Goal: Task Accomplishment & Management: Use online tool/utility

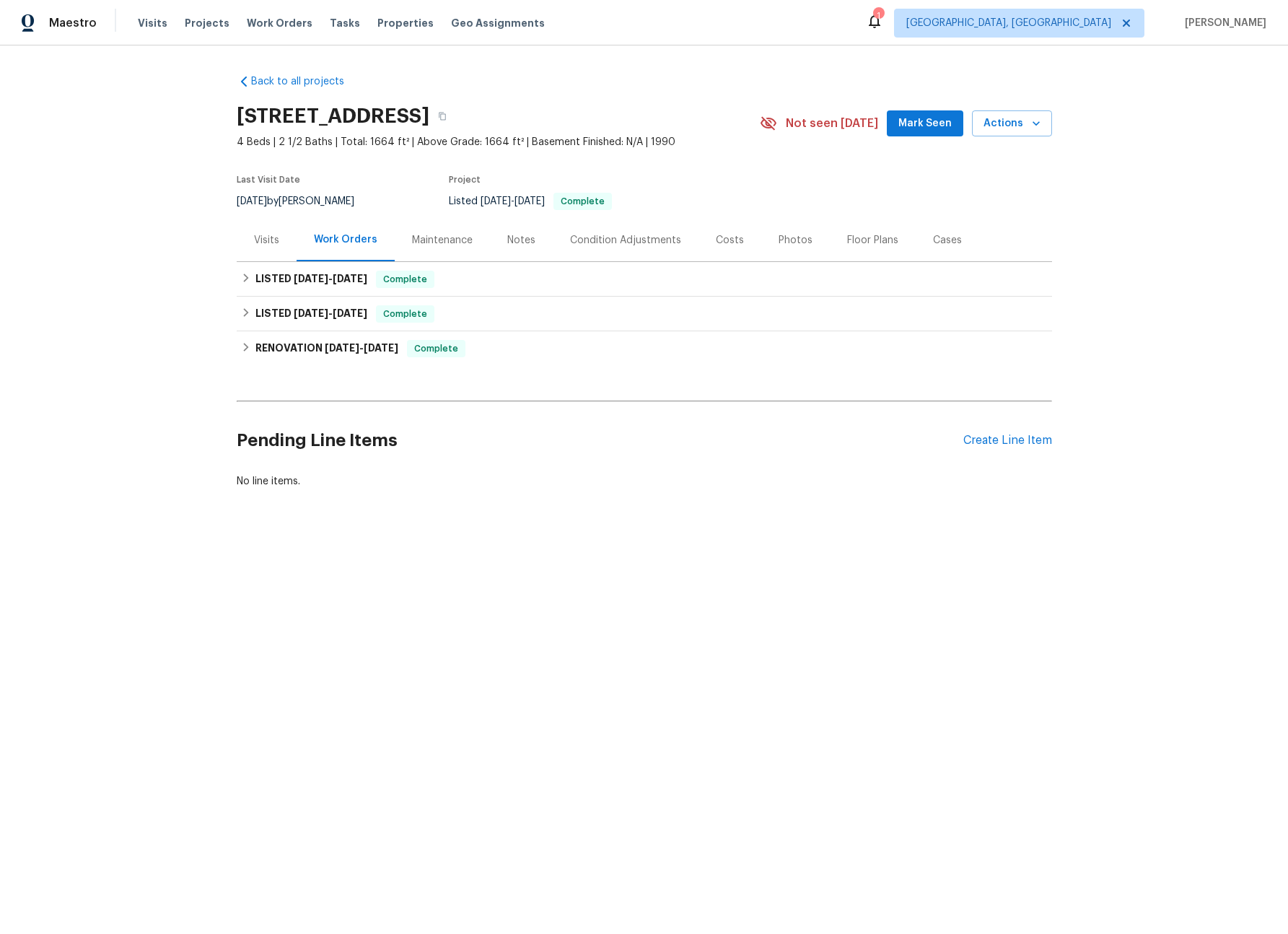
click at [248, 238] on div "Visits" at bounding box center [266, 240] width 60 height 43
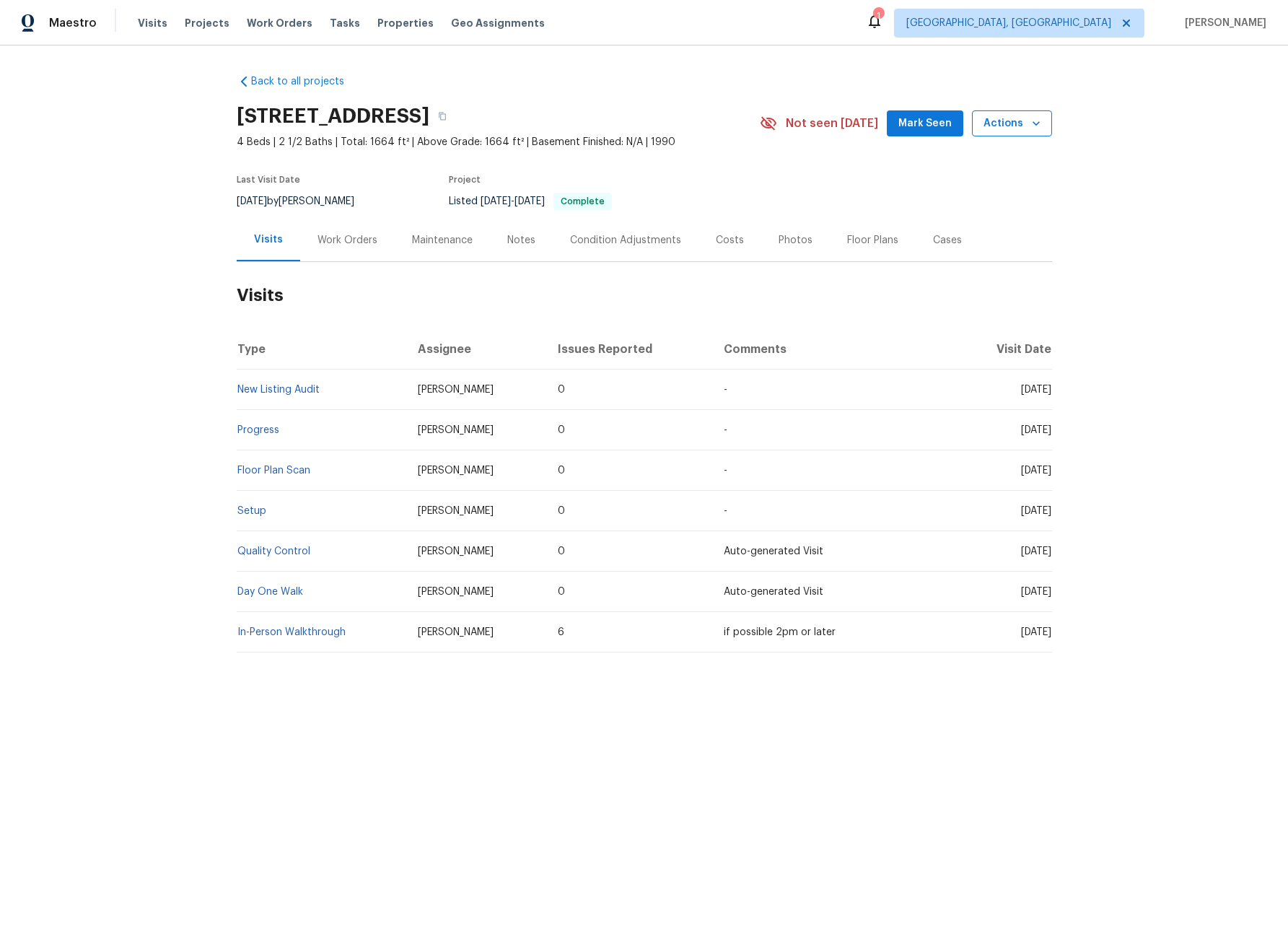
click at [993, 128] on span "Actions" at bounding box center [1012, 123] width 57 height 18
click at [959, 179] on p "Schedule a visit" at bounding box center [954, 177] width 75 height 15
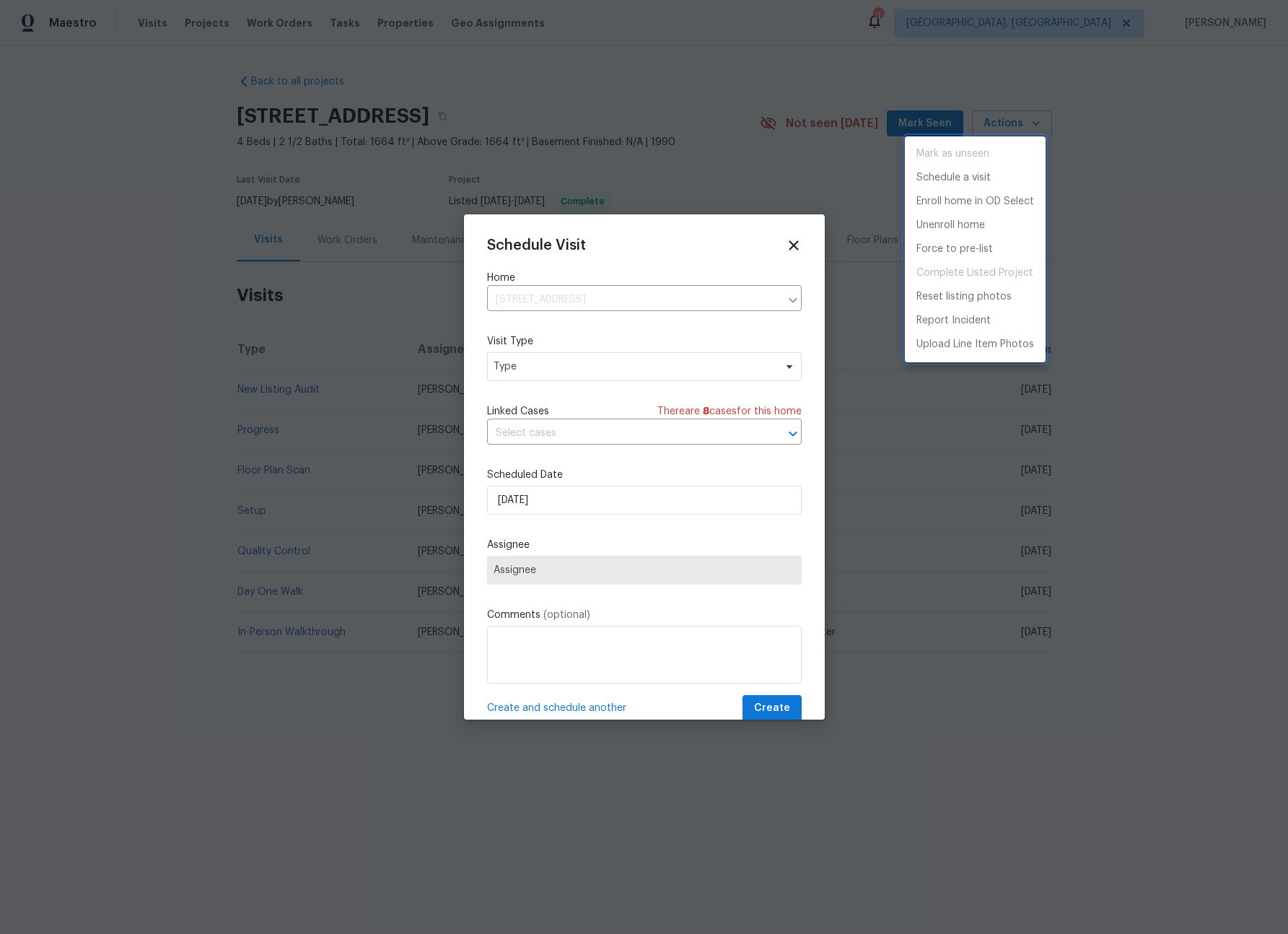
click at [636, 360] on div at bounding box center [644, 467] width 1288 height 934
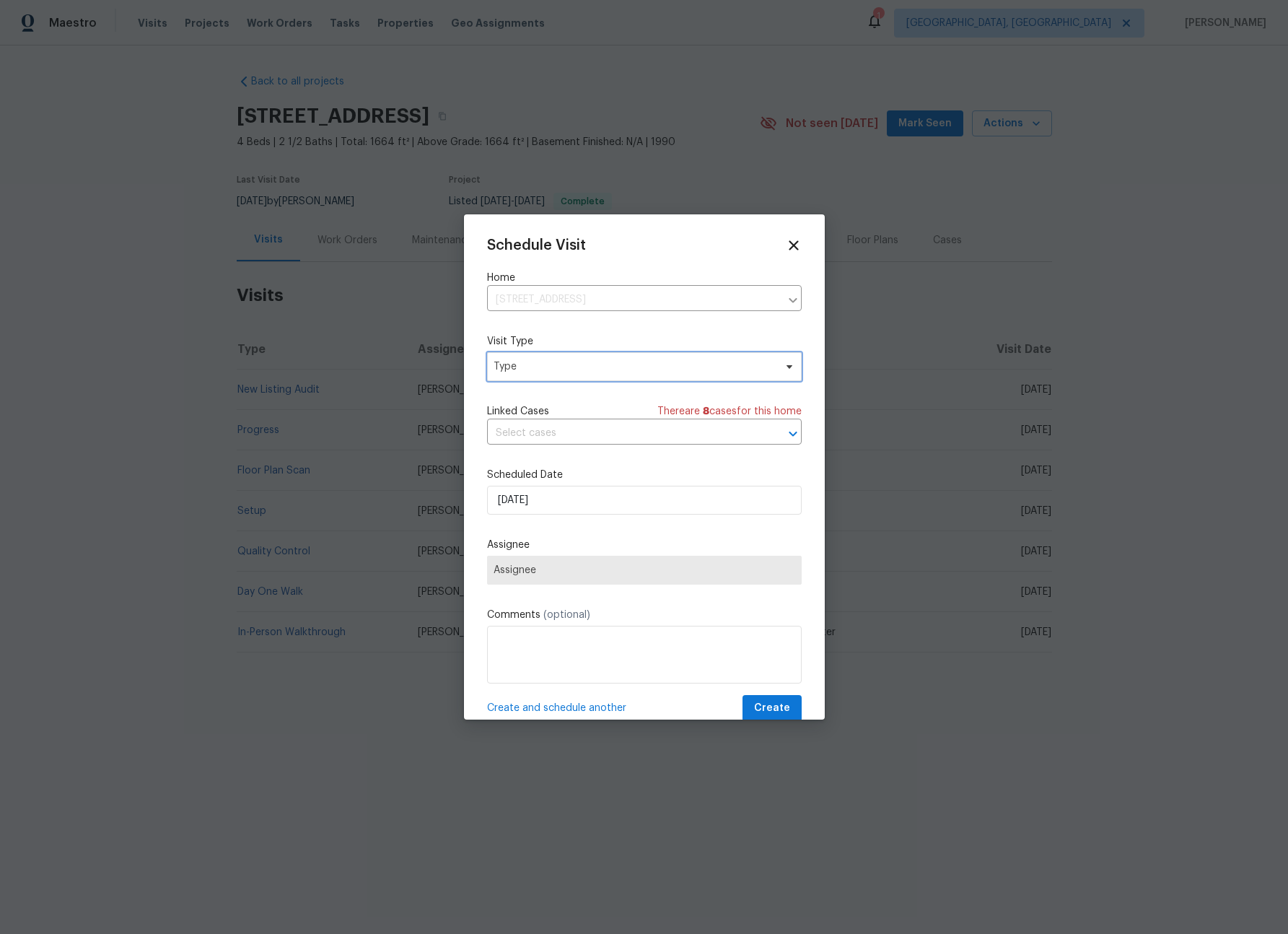
click at [637, 364] on span "Type" at bounding box center [634, 366] width 281 height 14
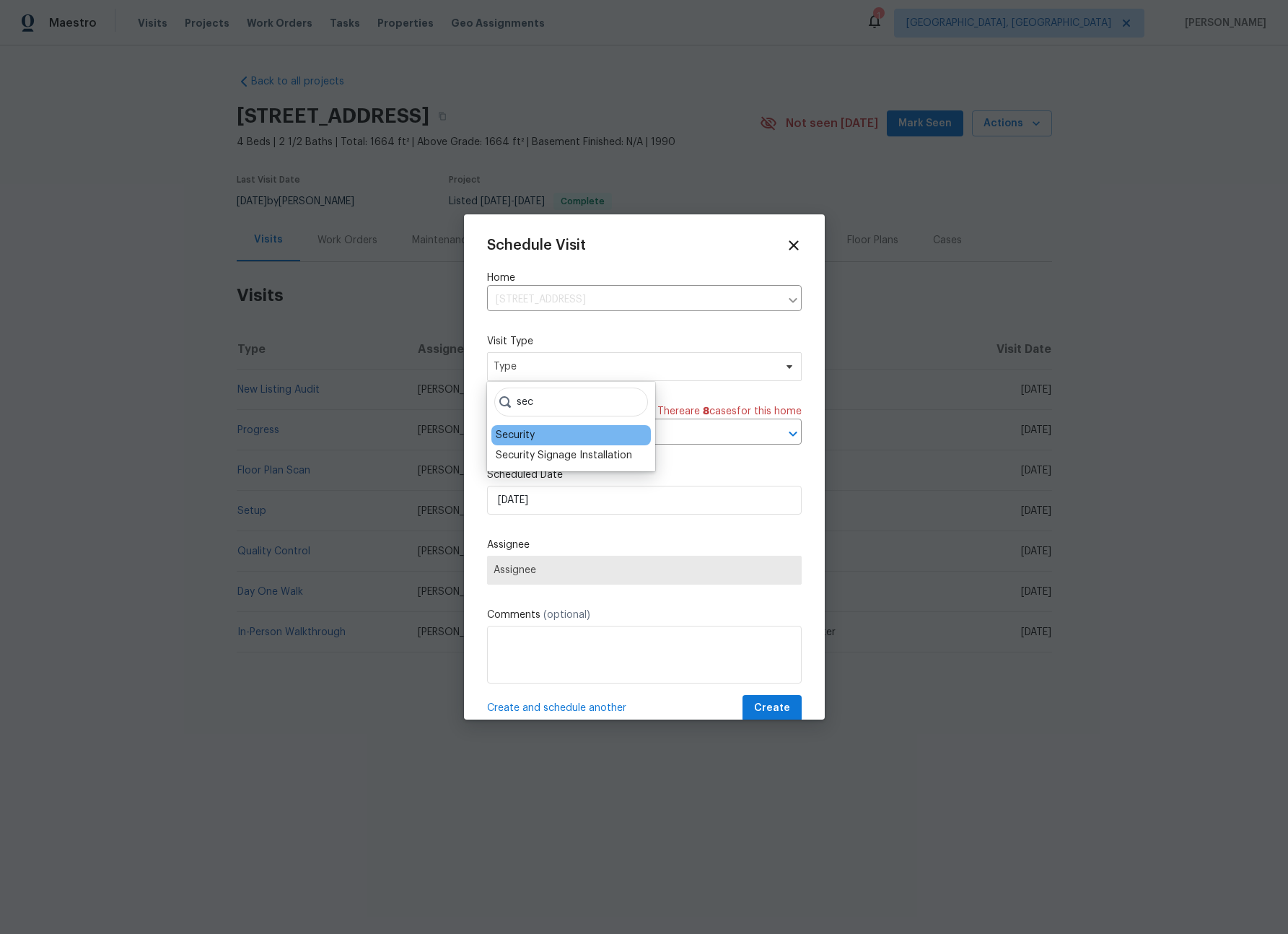
type input "sec"
click at [557, 432] on div "Security" at bounding box center [571, 435] width 160 height 21
click at [513, 431] on div "Security" at bounding box center [516, 434] width 39 height 14
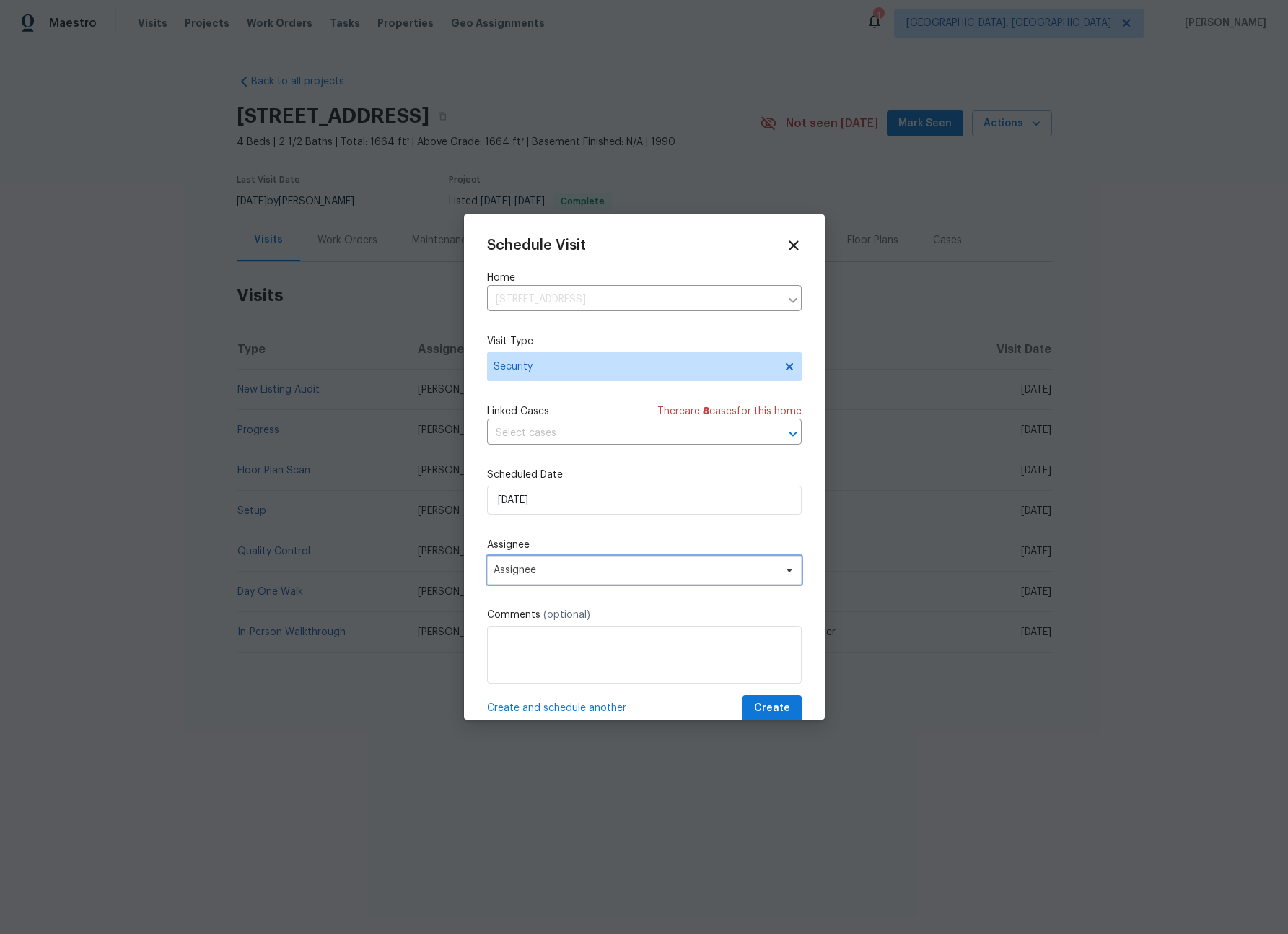
click at [550, 559] on span "Assignee" at bounding box center [644, 570] width 315 height 29
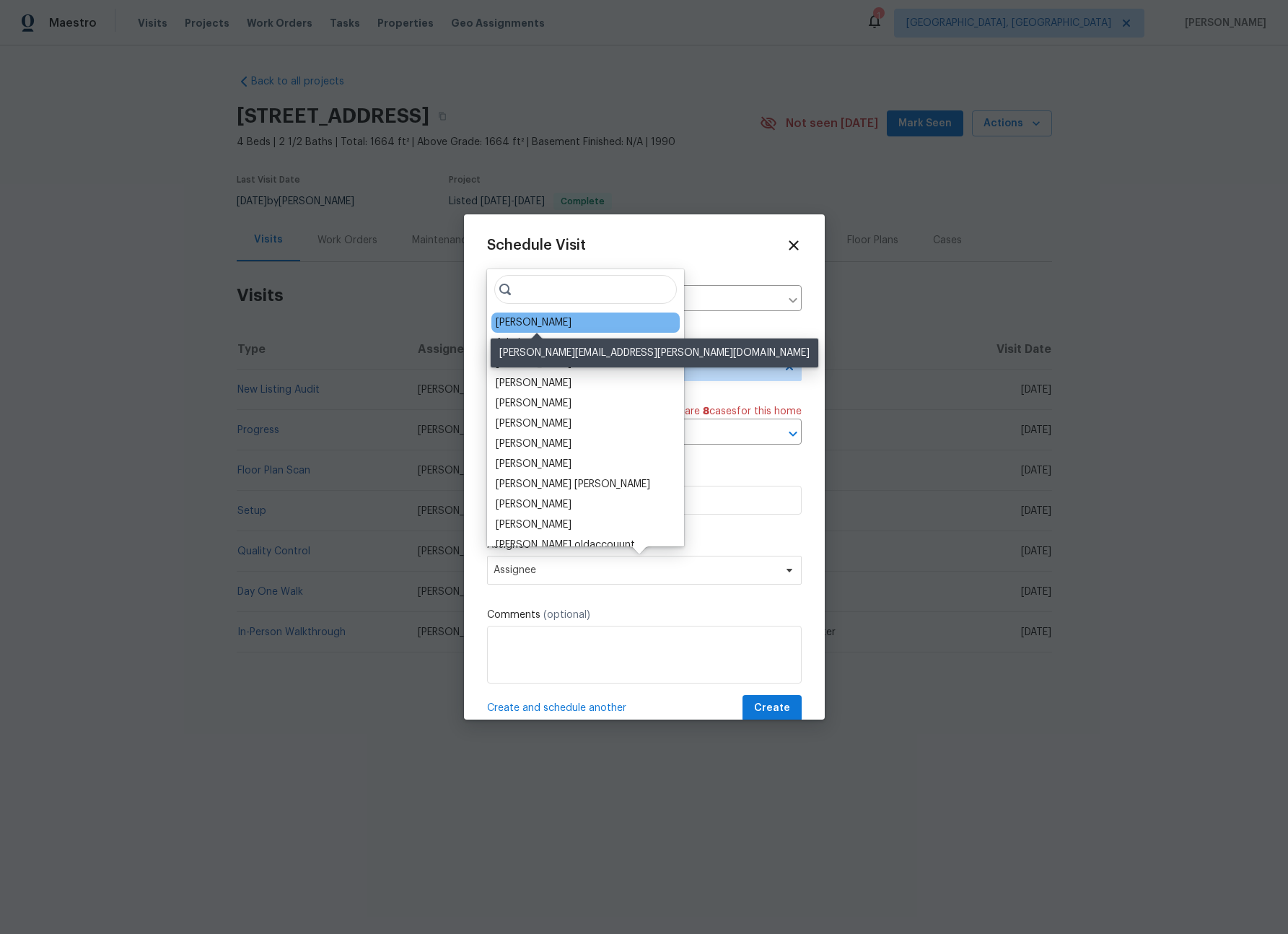
click at [529, 319] on div "Christopher Pace" at bounding box center [533, 322] width 76 height 14
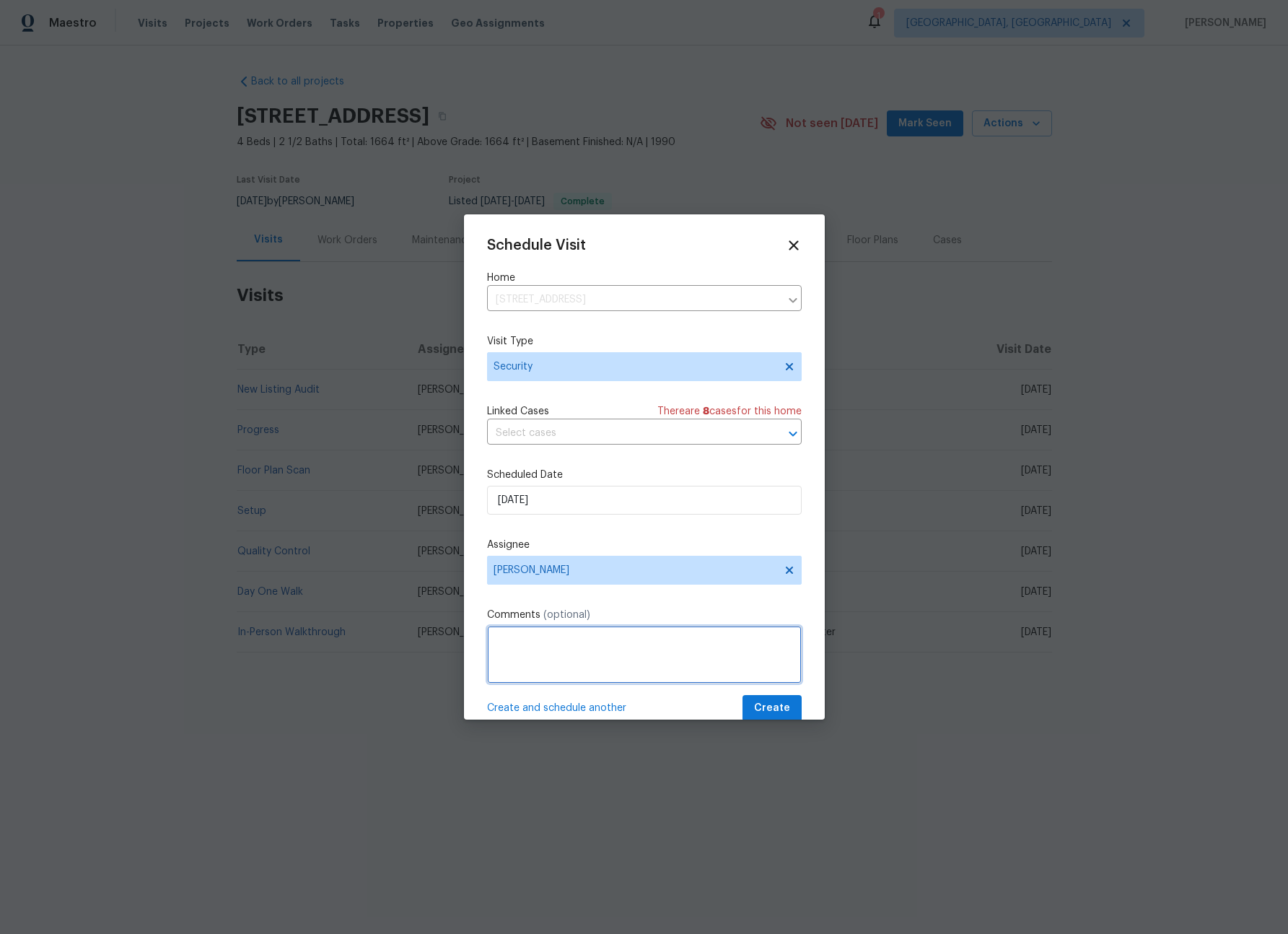
click at [578, 644] on textarea at bounding box center [644, 655] width 315 height 58
type textarea "-"
paste textarea "Rental Scammer has obtained the LB code. Please visit and change the code asap.…"
type textarea "Rental Scammer has obtained the LB code. Please visit and change the code asap.…"
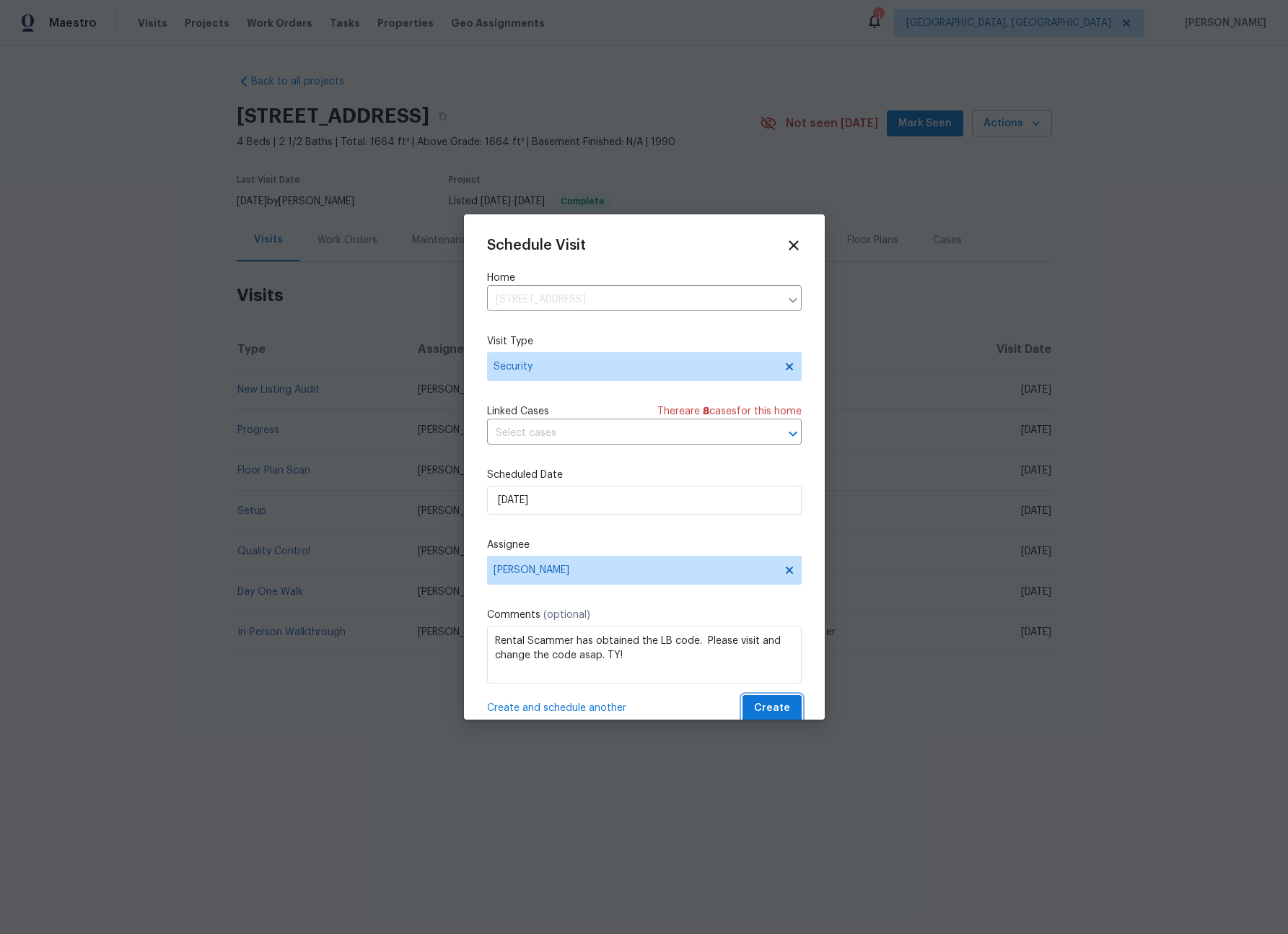
click at [743, 695] on button "Create" at bounding box center [771, 708] width 59 height 27
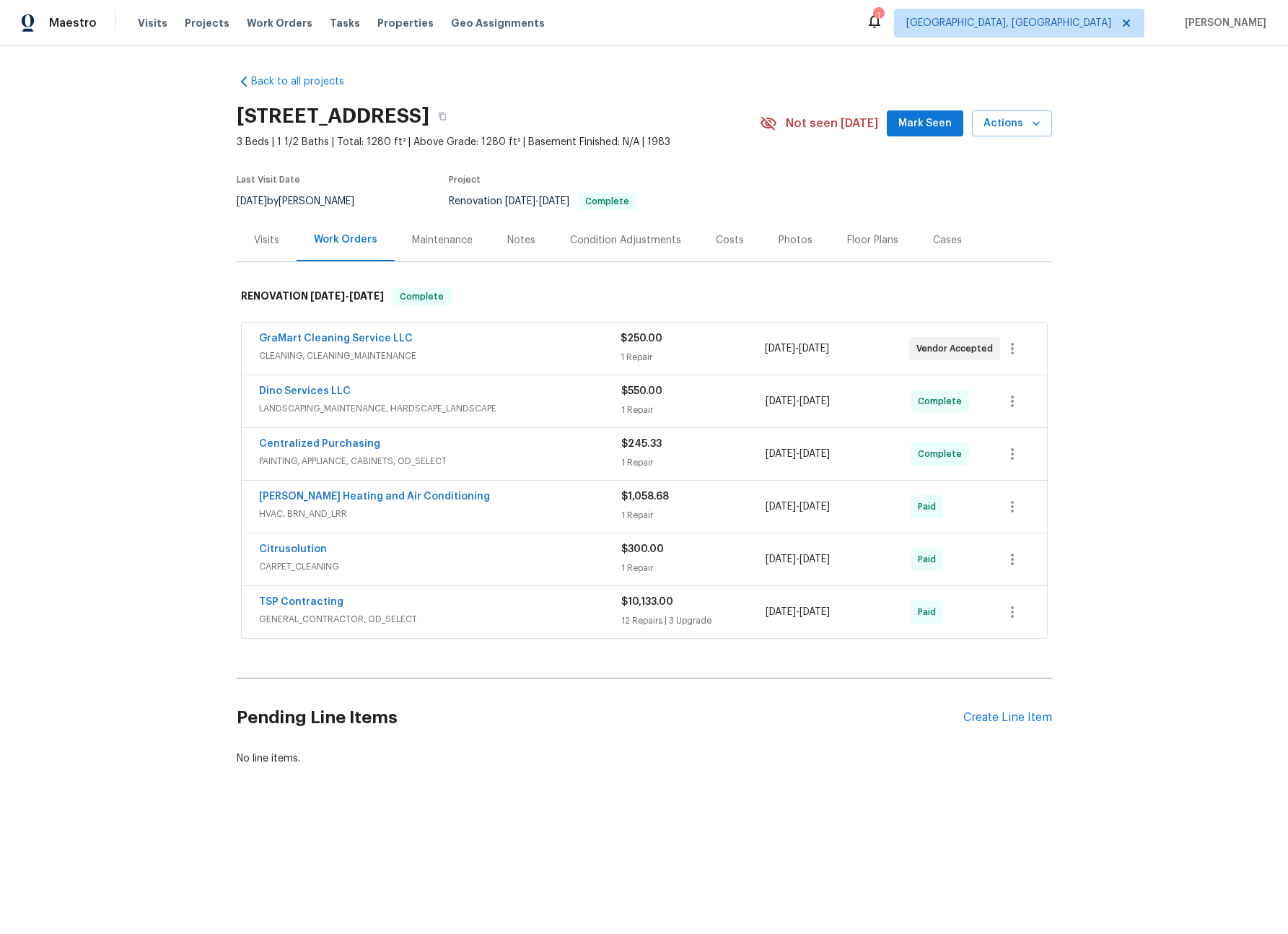
click at [261, 247] on div "Visits" at bounding box center [266, 240] width 60 height 43
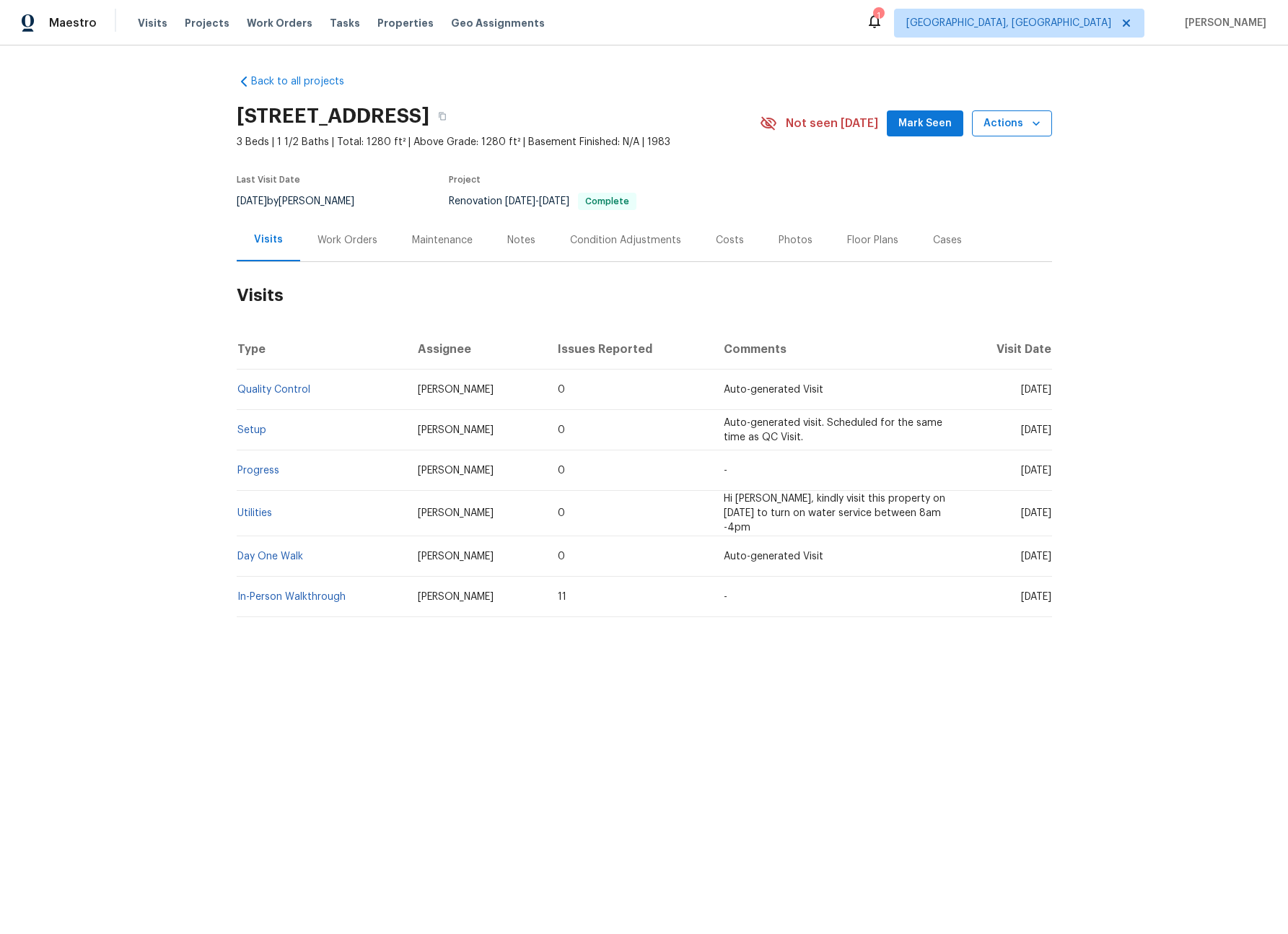
click at [986, 133] on button "Actions" at bounding box center [1012, 123] width 80 height 27
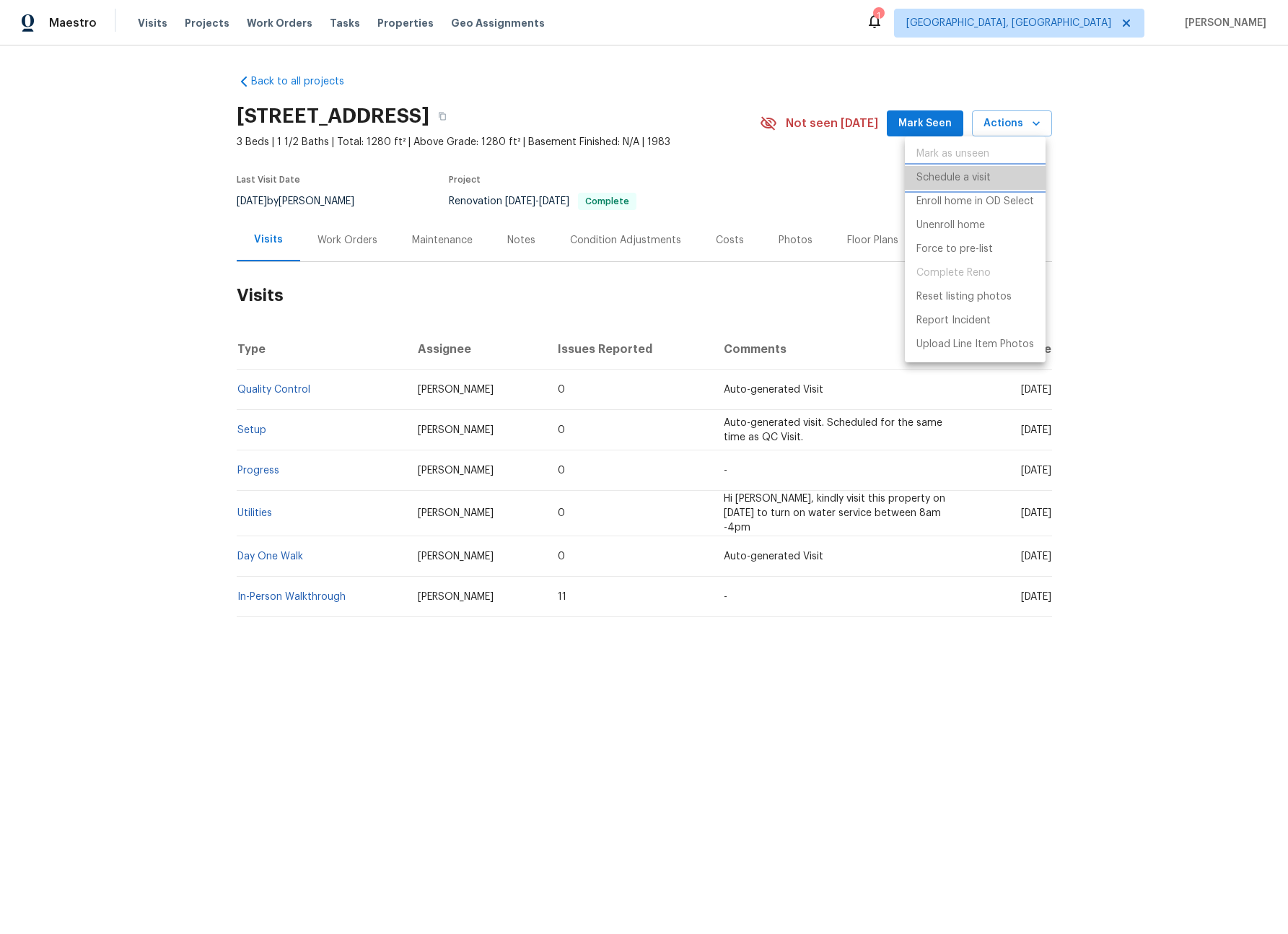
click at [947, 188] on li "Schedule a visit" at bounding box center [975, 178] width 141 height 24
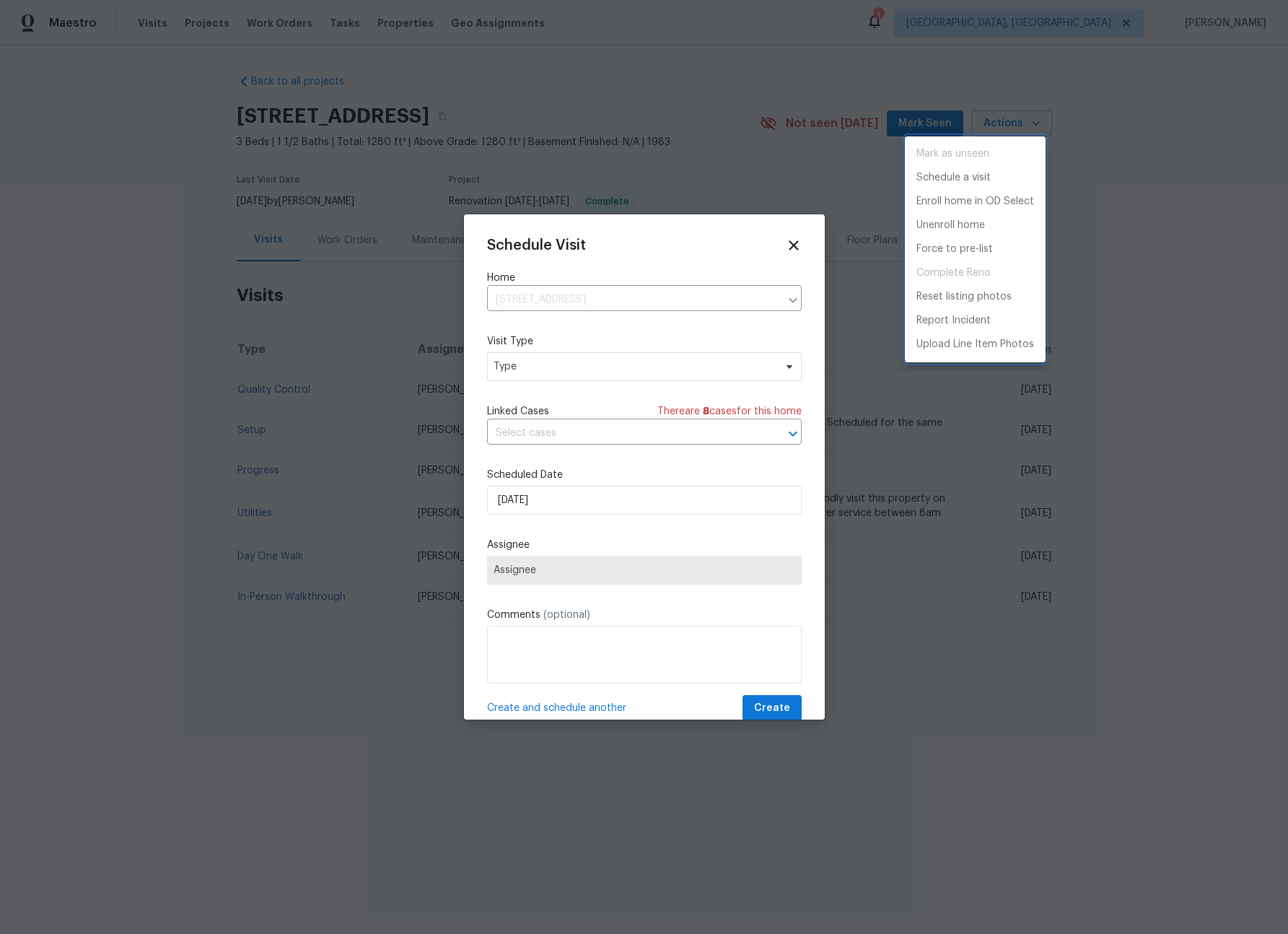
click at [642, 358] on div at bounding box center [644, 467] width 1288 height 934
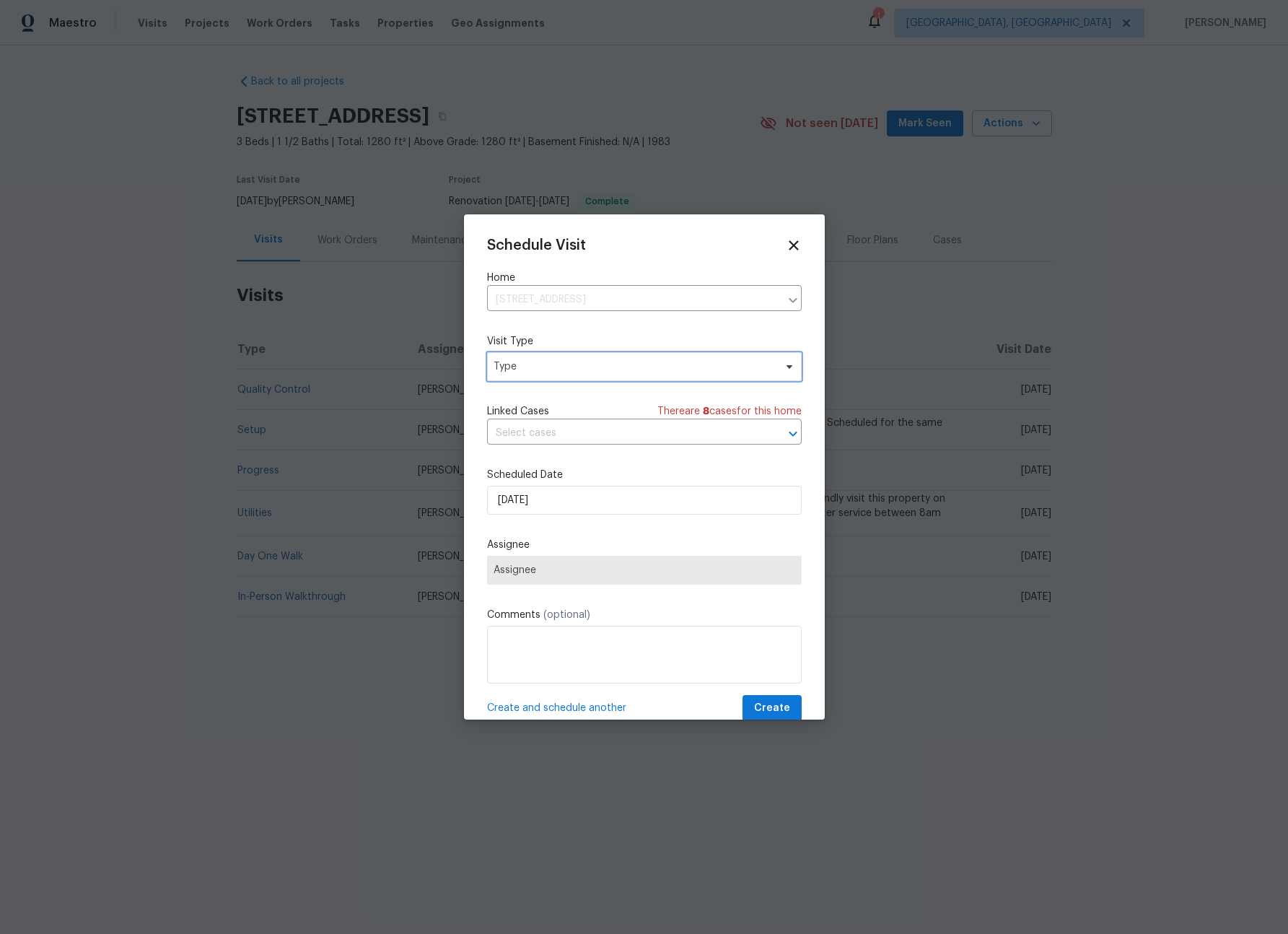
click at [639, 369] on span "Type" at bounding box center [634, 366] width 281 height 14
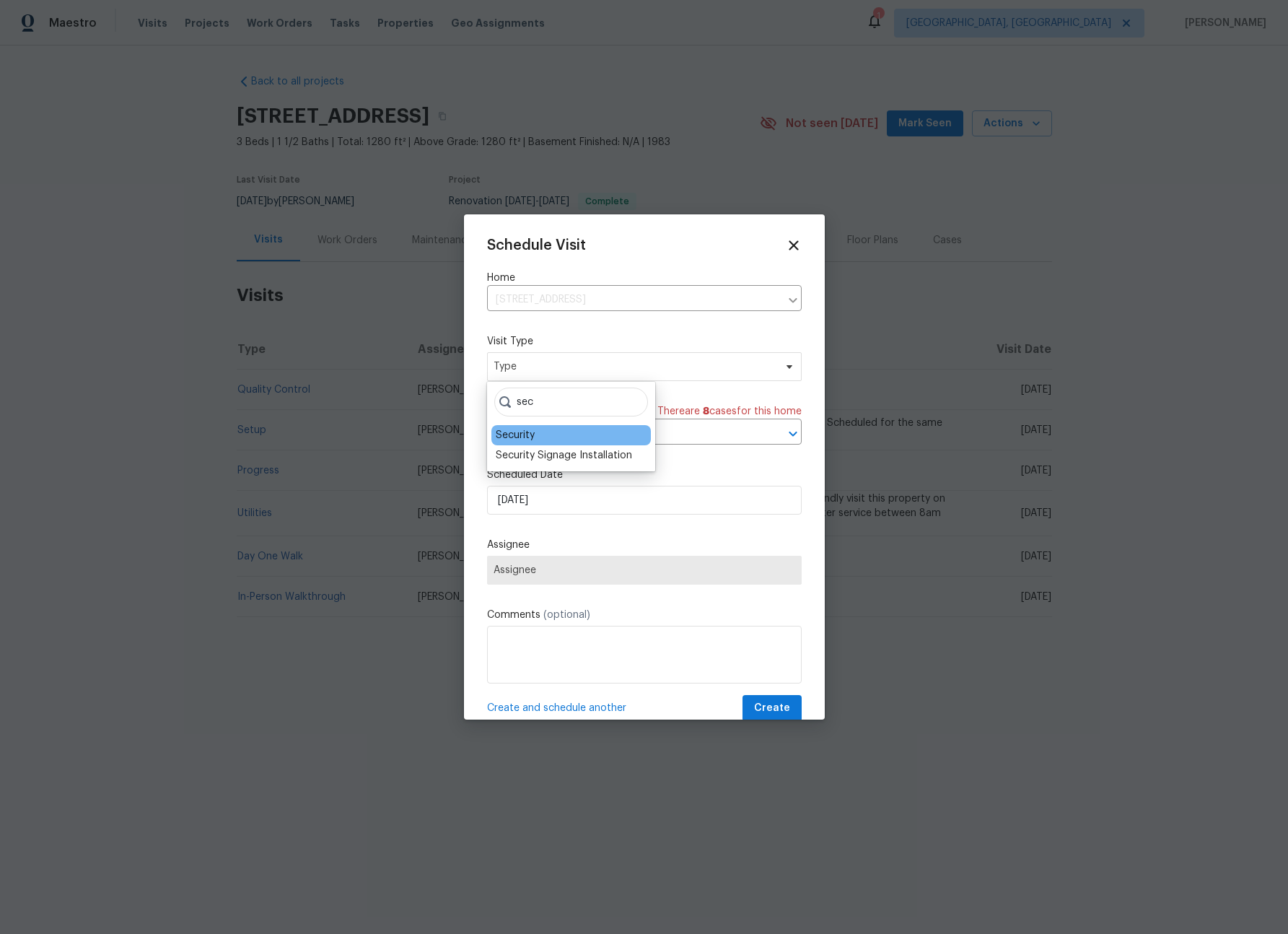
type input "sec"
click at [510, 439] on div "Security" at bounding box center [516, 434] width 39 height 14
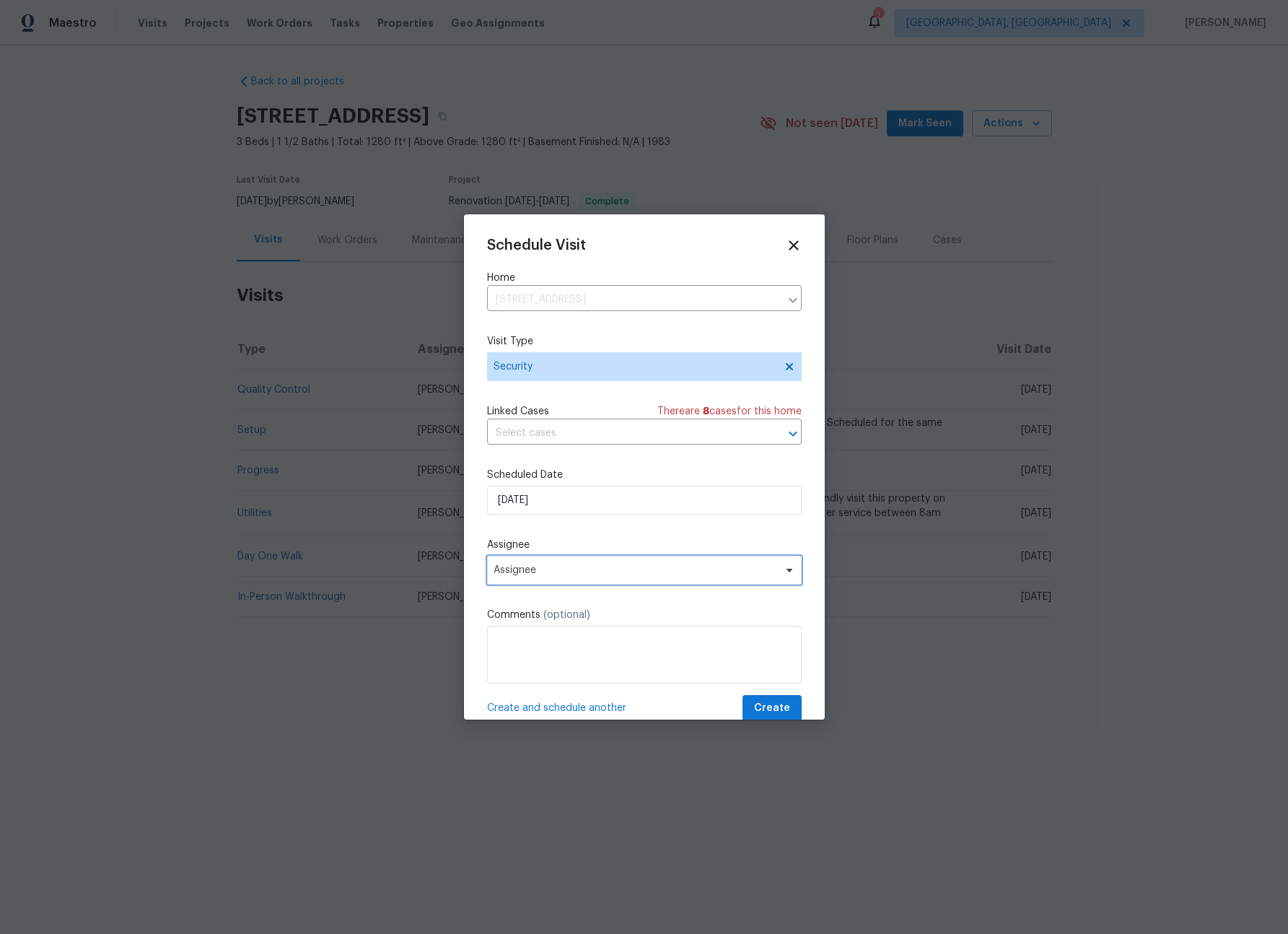
drag, startPoint x: 550, startPoint y: 579, endPoint x: 558, endPoint y: 550, distance: 30.1
click at [550, 579] on span "Assignee" at bounding box center [644, 570] width 315 height 29
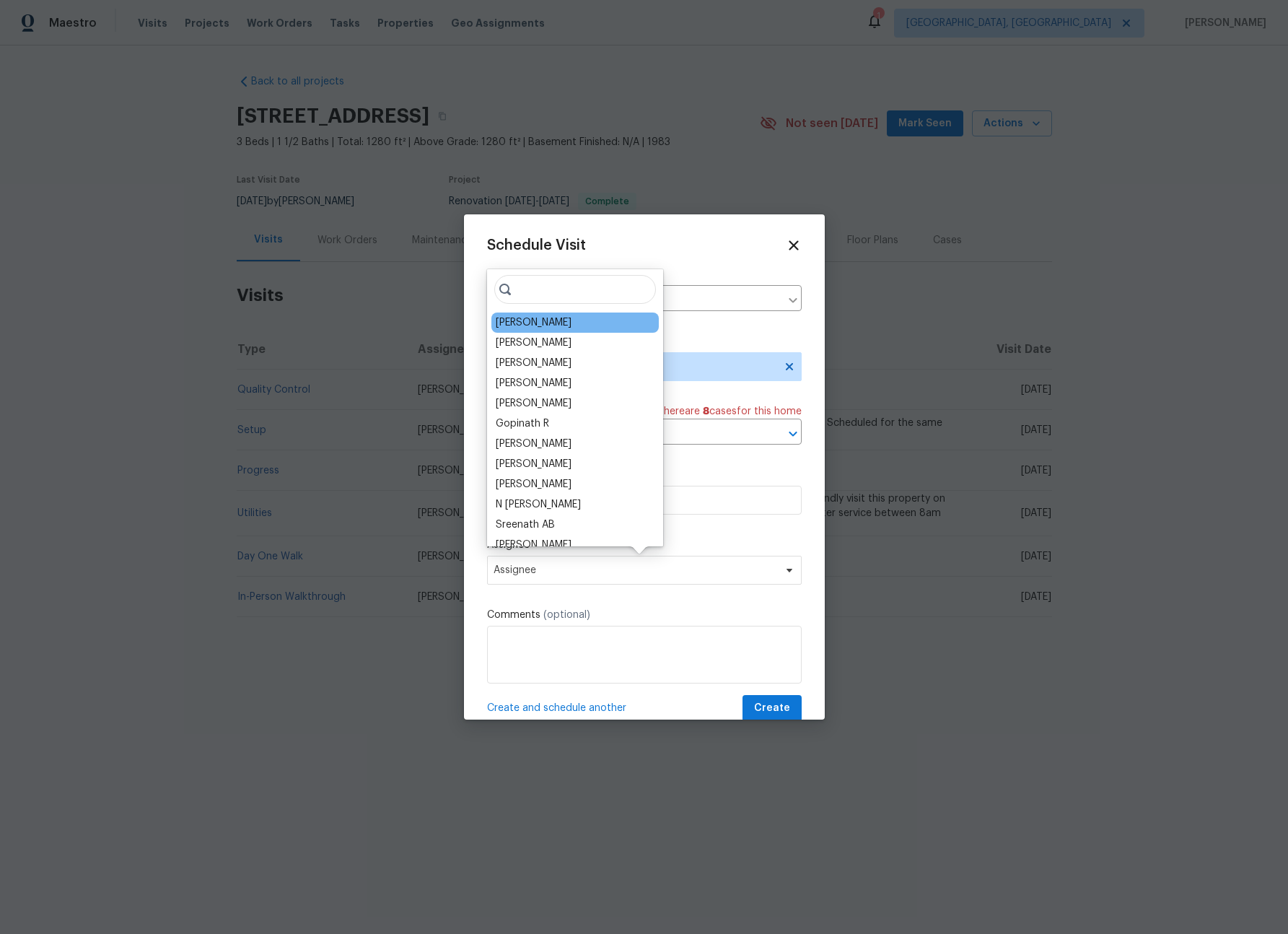
click at [543, 329] on div "Christopher Neilson" at bounding box center [533, 322] width 76 height 14
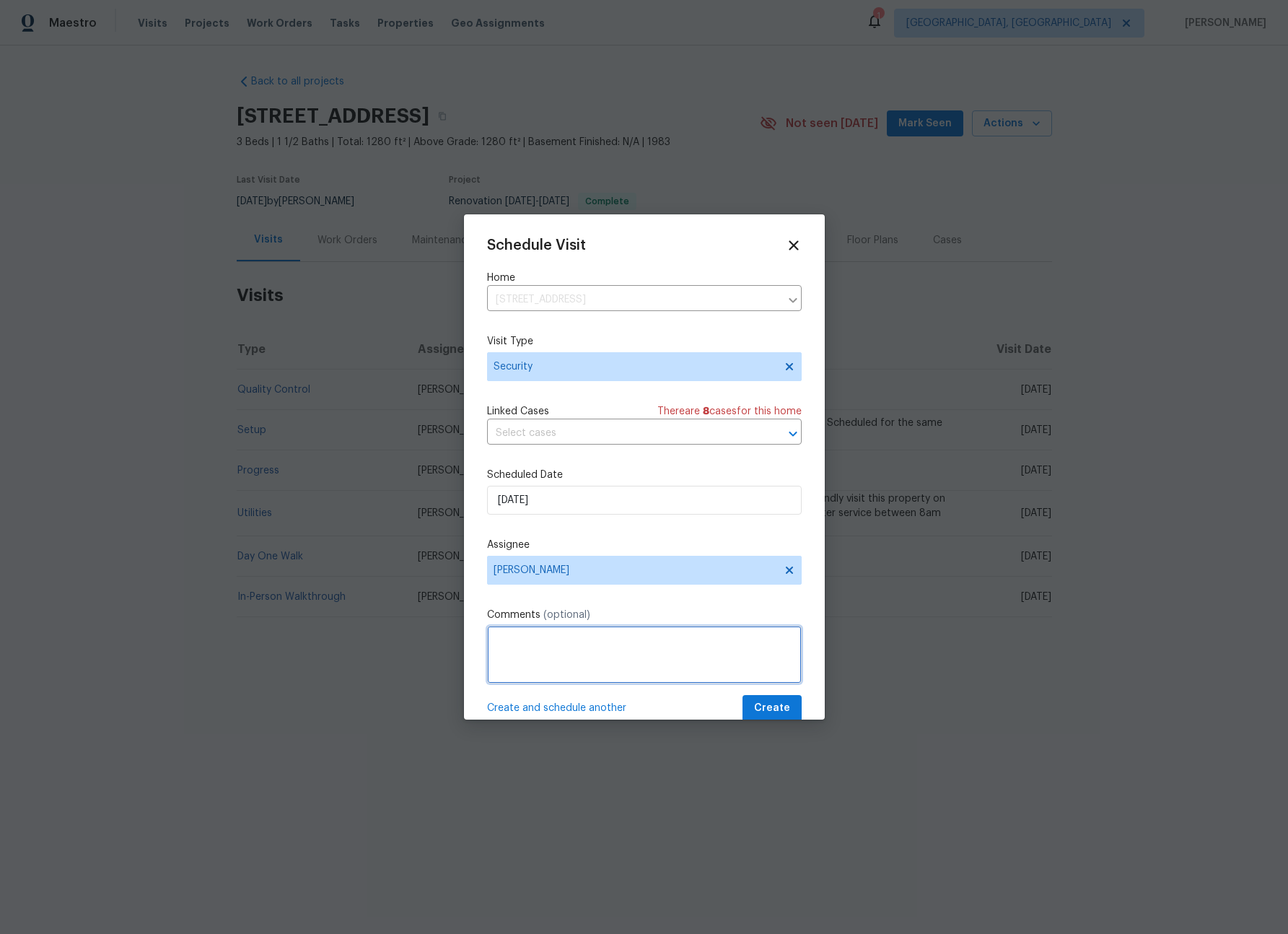
click at [592, 665] on textarea at bounding box center [644, 655] width 315 height 58
type textarea "-"
paste textarea "Rental Scammer has obtained the LB code. Please visit and change the code asap.…"
type textarea "Rental Scammer has obtained the LB code. Please visit and change the code asap.…"
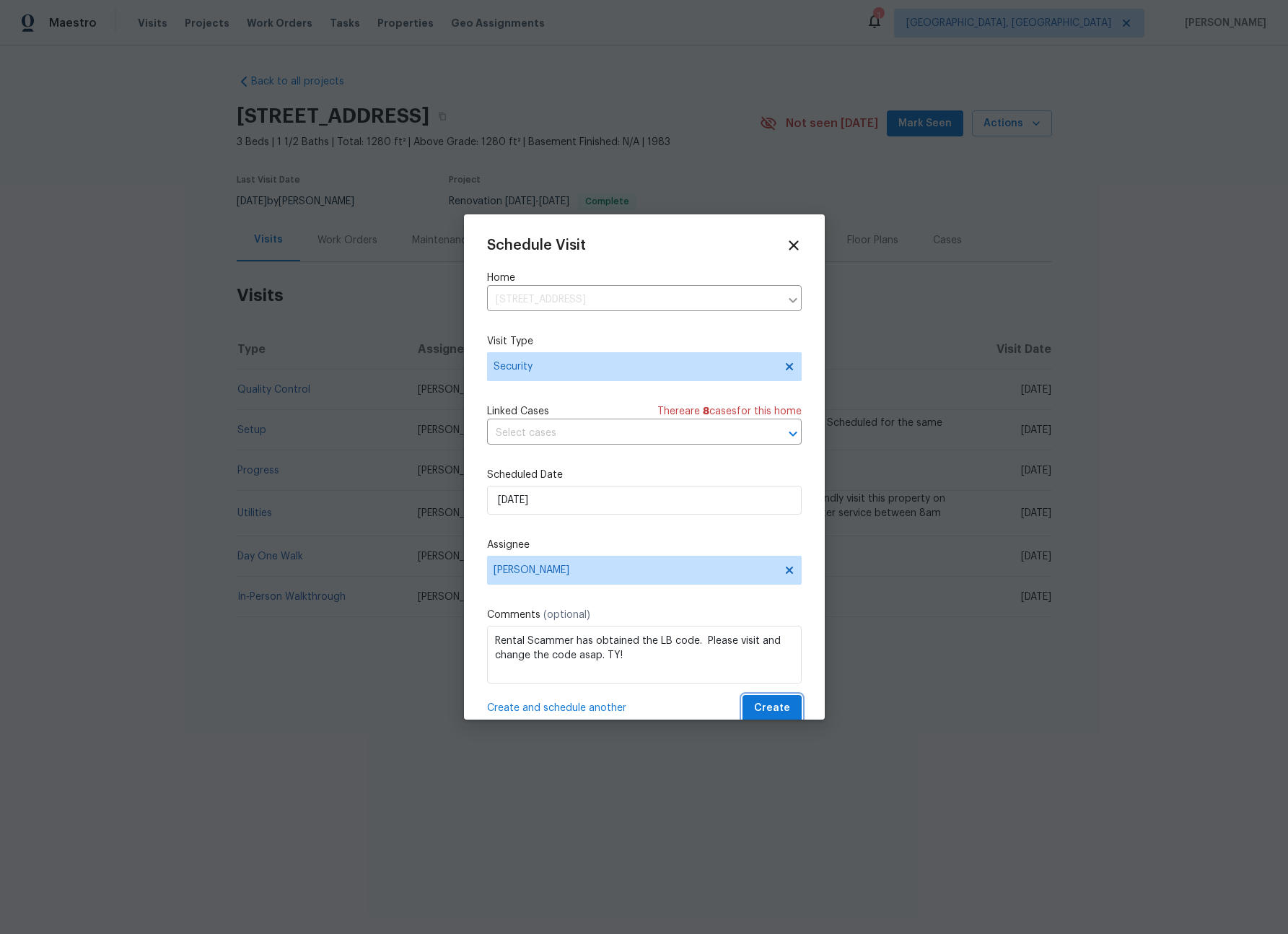
scroll to position [3, 0]
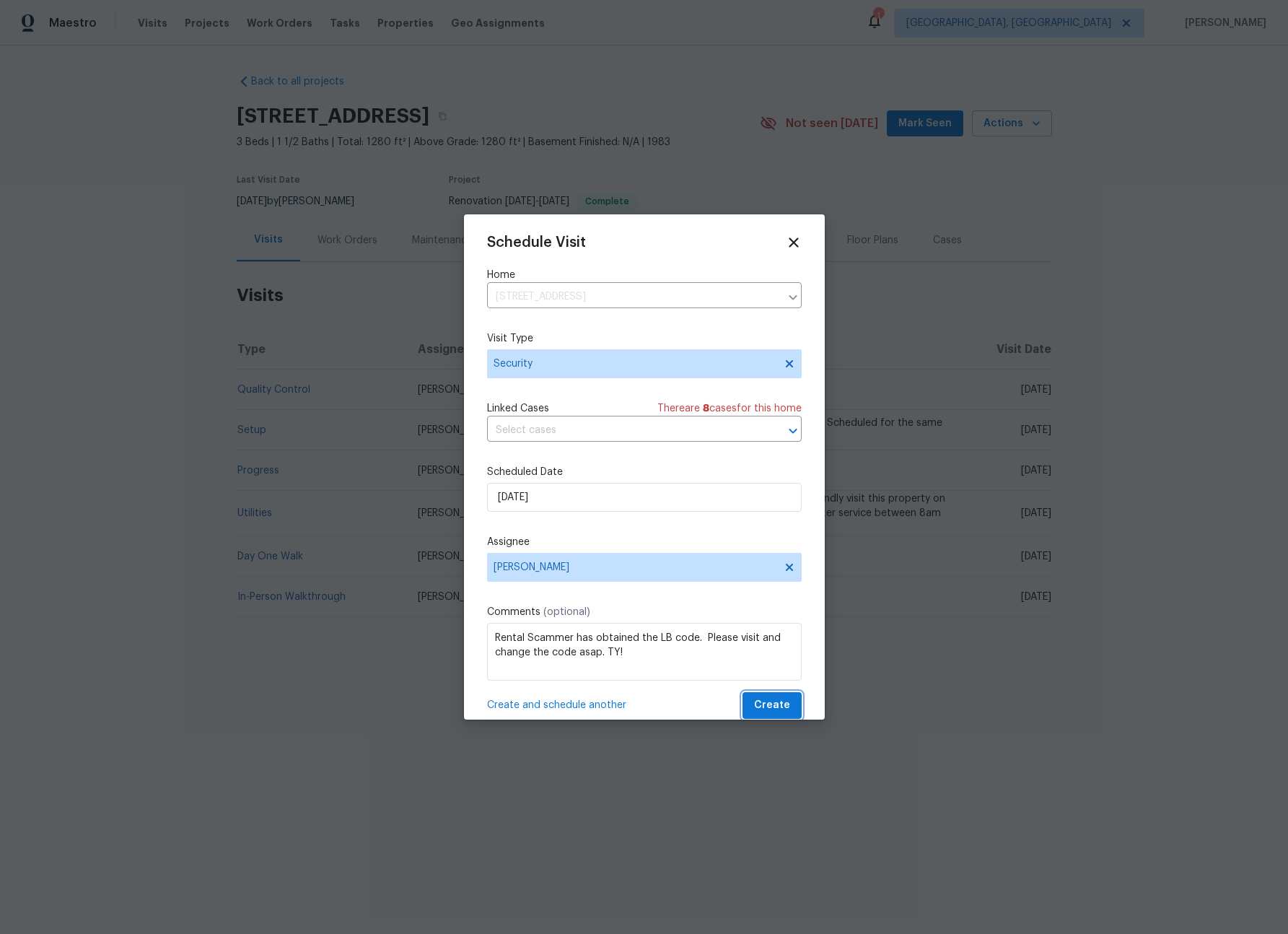
click at [743, 692] on button "Create" at bounding box center [771, 705] width 59 height 27
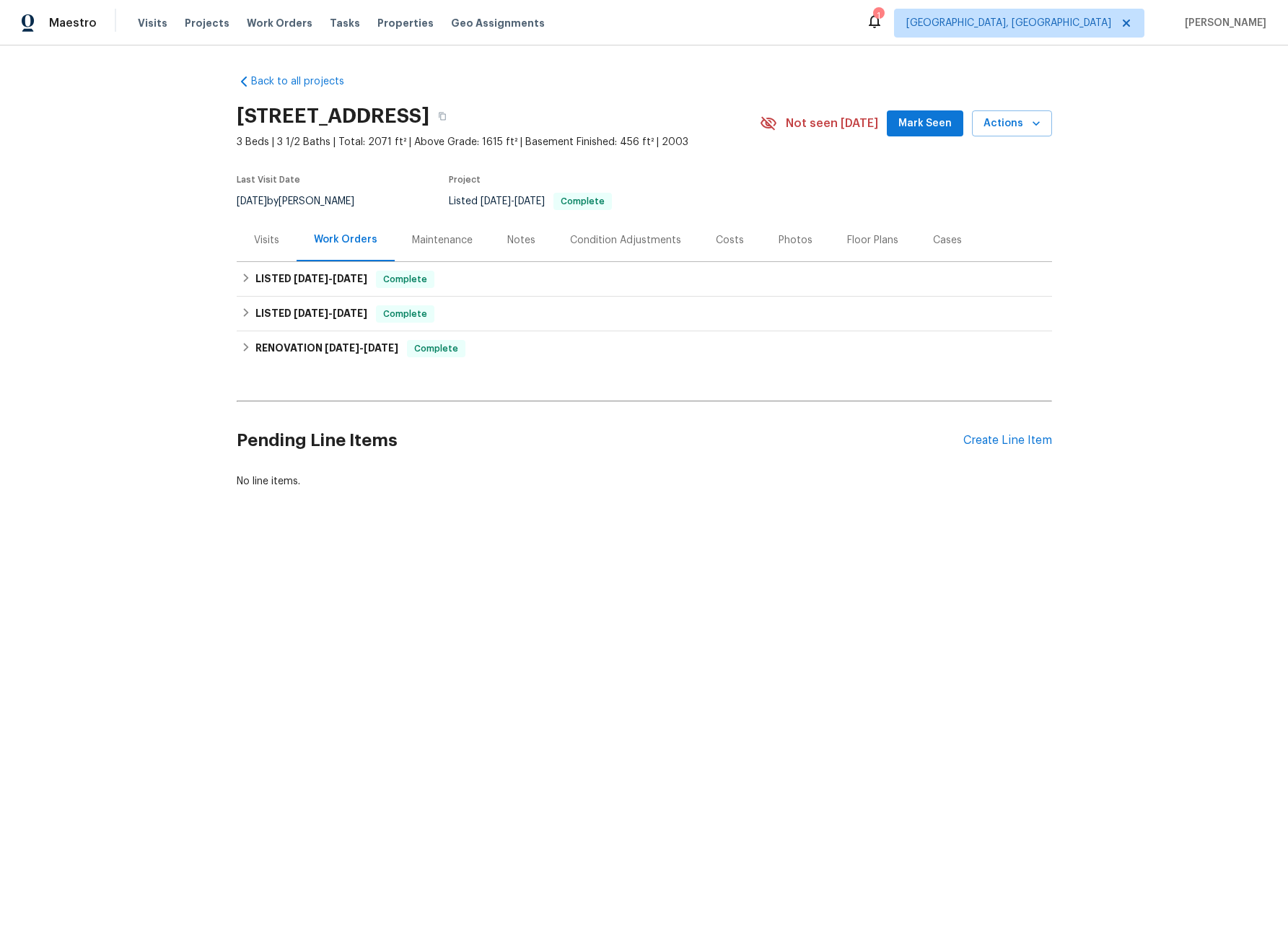
click at [269, 244] on div "Visits" at bounding box center [266, 240] width 25 height 14
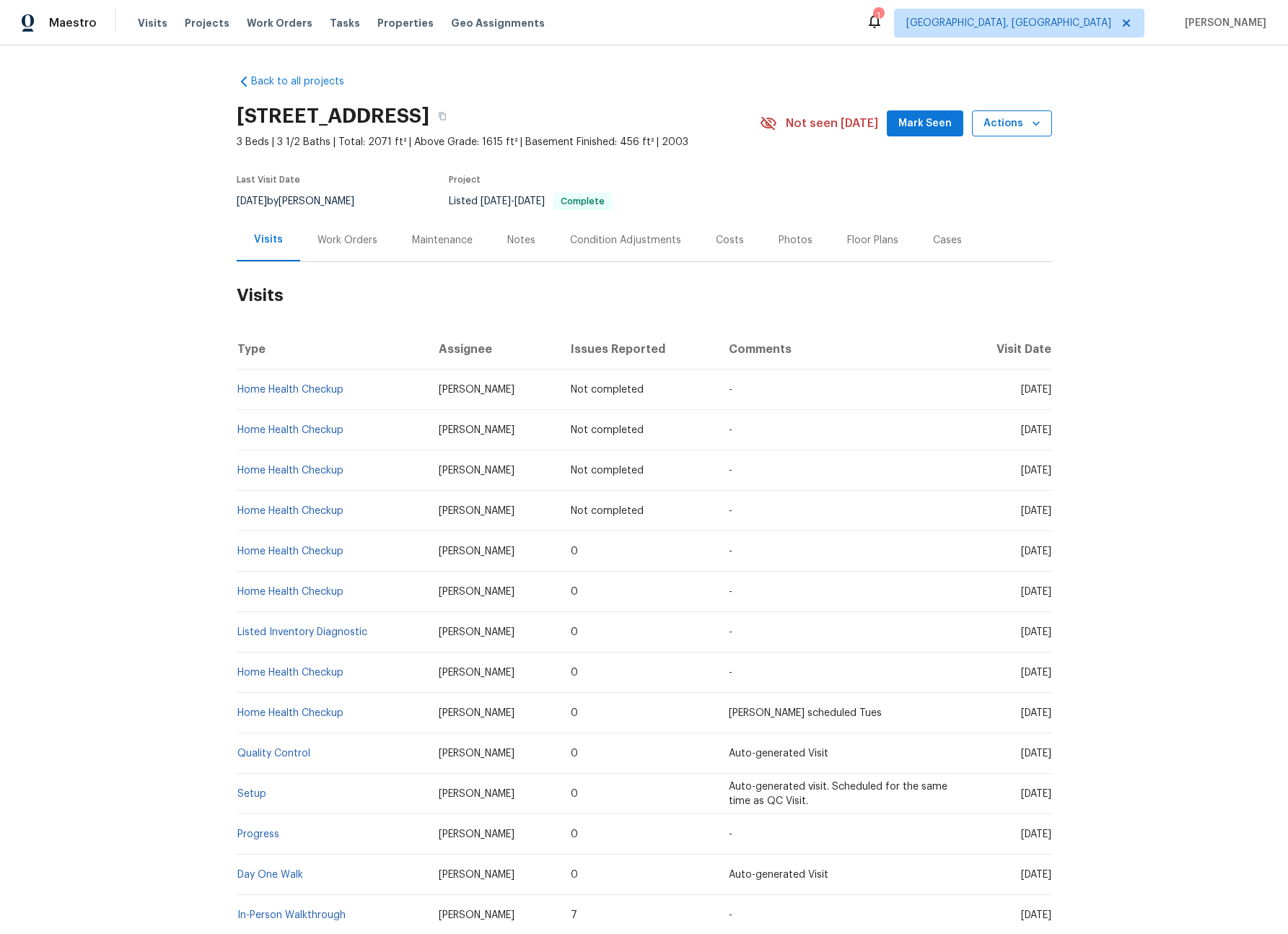
click at [1014, 120] on span "Actions" at bounding box center [1012, 123] width 57 height 18
click at [927, 174] on p "Schedule a visit" at bounding box center [954, 177] width 75 height 15
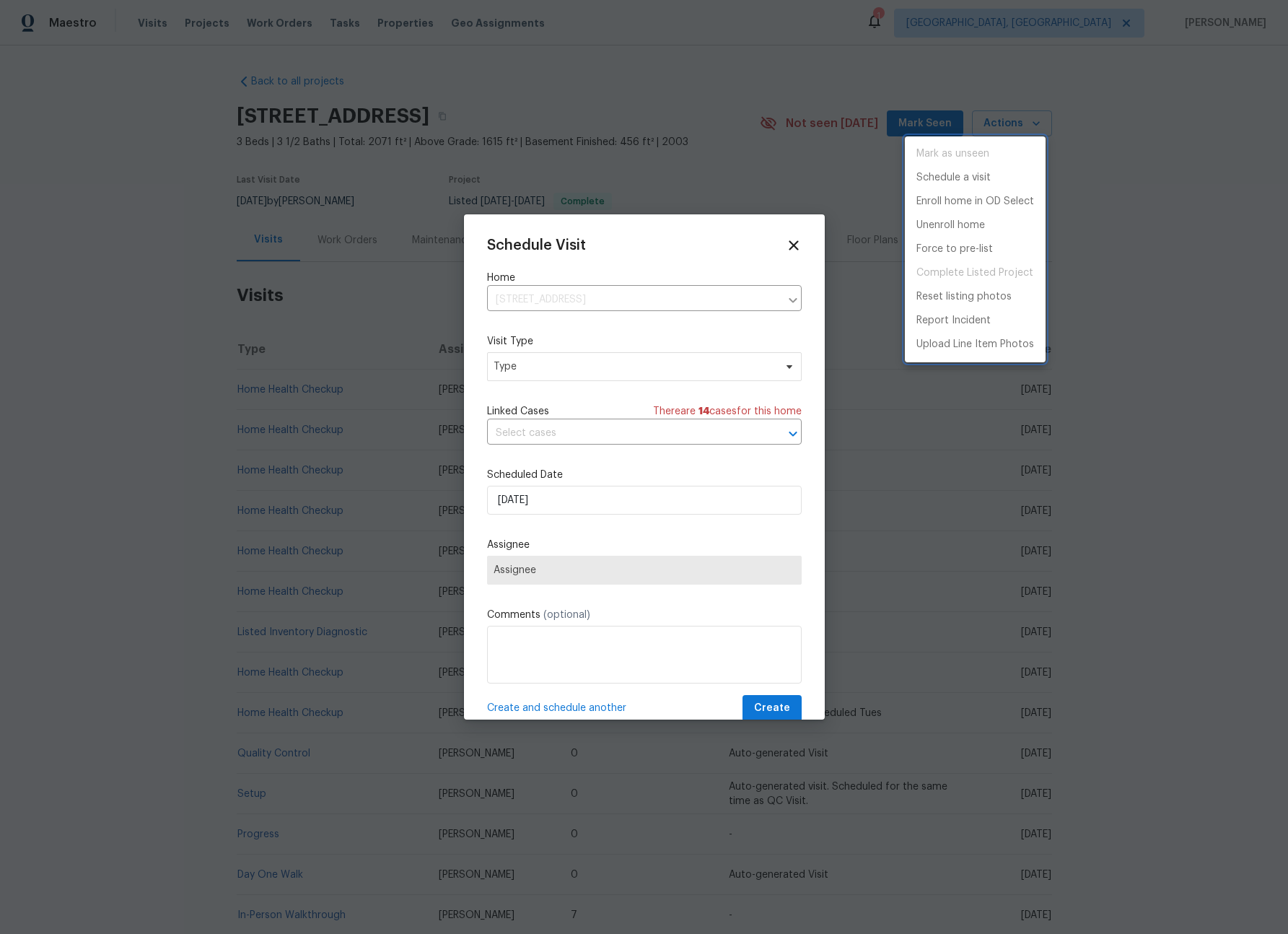
click at [560, 370] on div at bounding box center [644, 467] width 1288 height 934
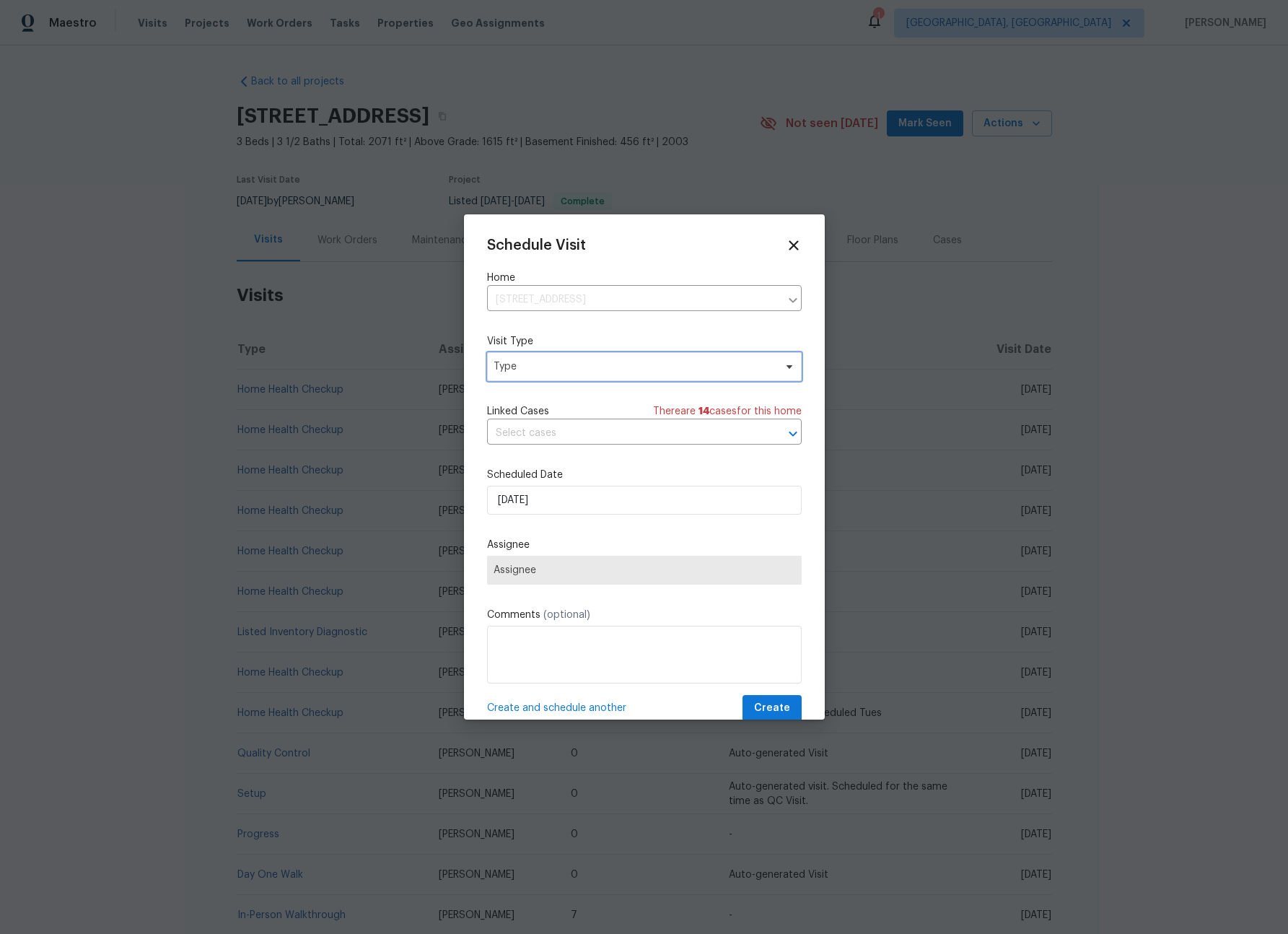
click at [536, 370] on span "Type" at bounding box center [634, 366] width 281 height 14
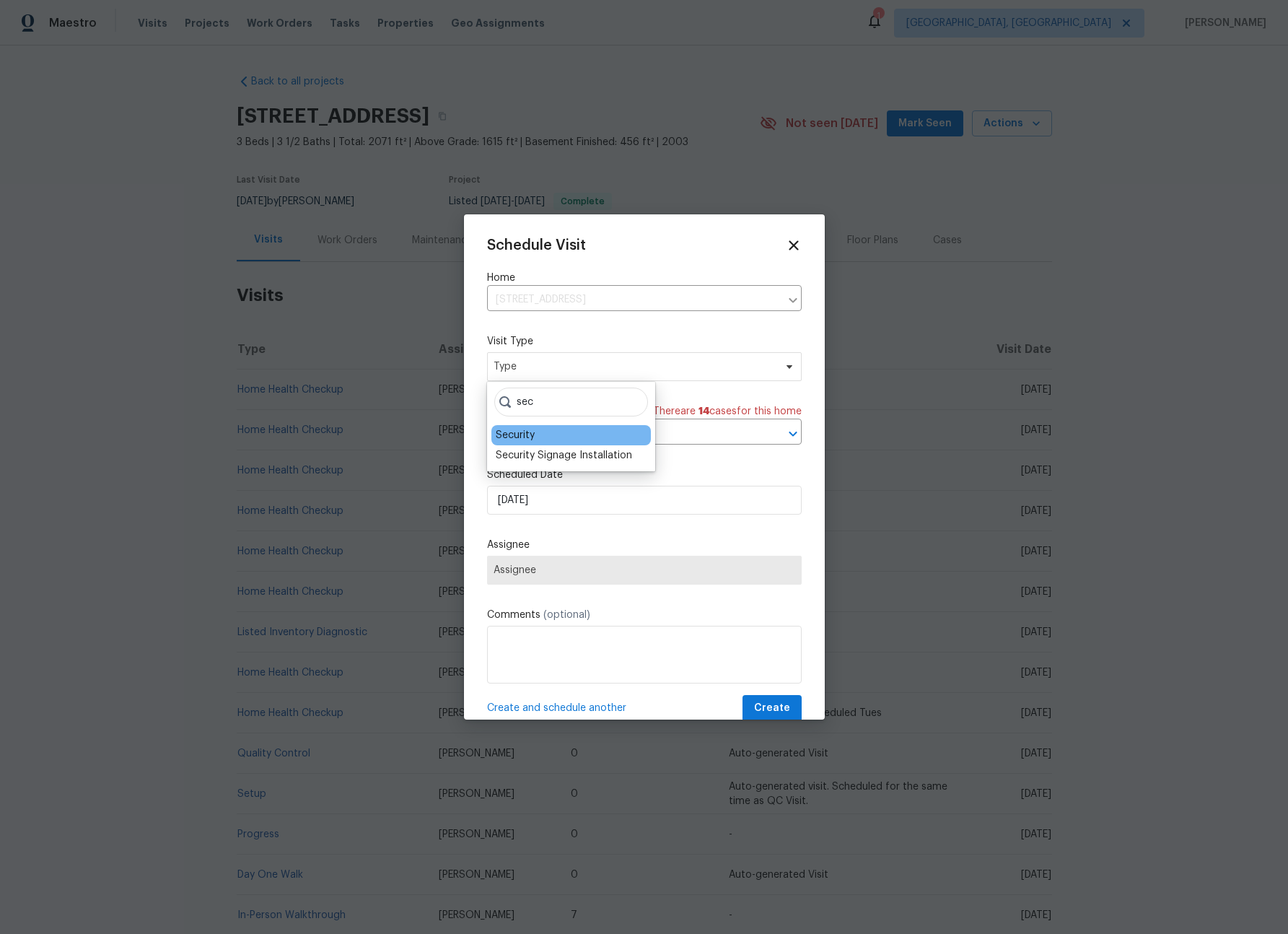
type input "sec"
click at [519, 437] on div "Security" at bounding box center [516, 434] width 39 height 14
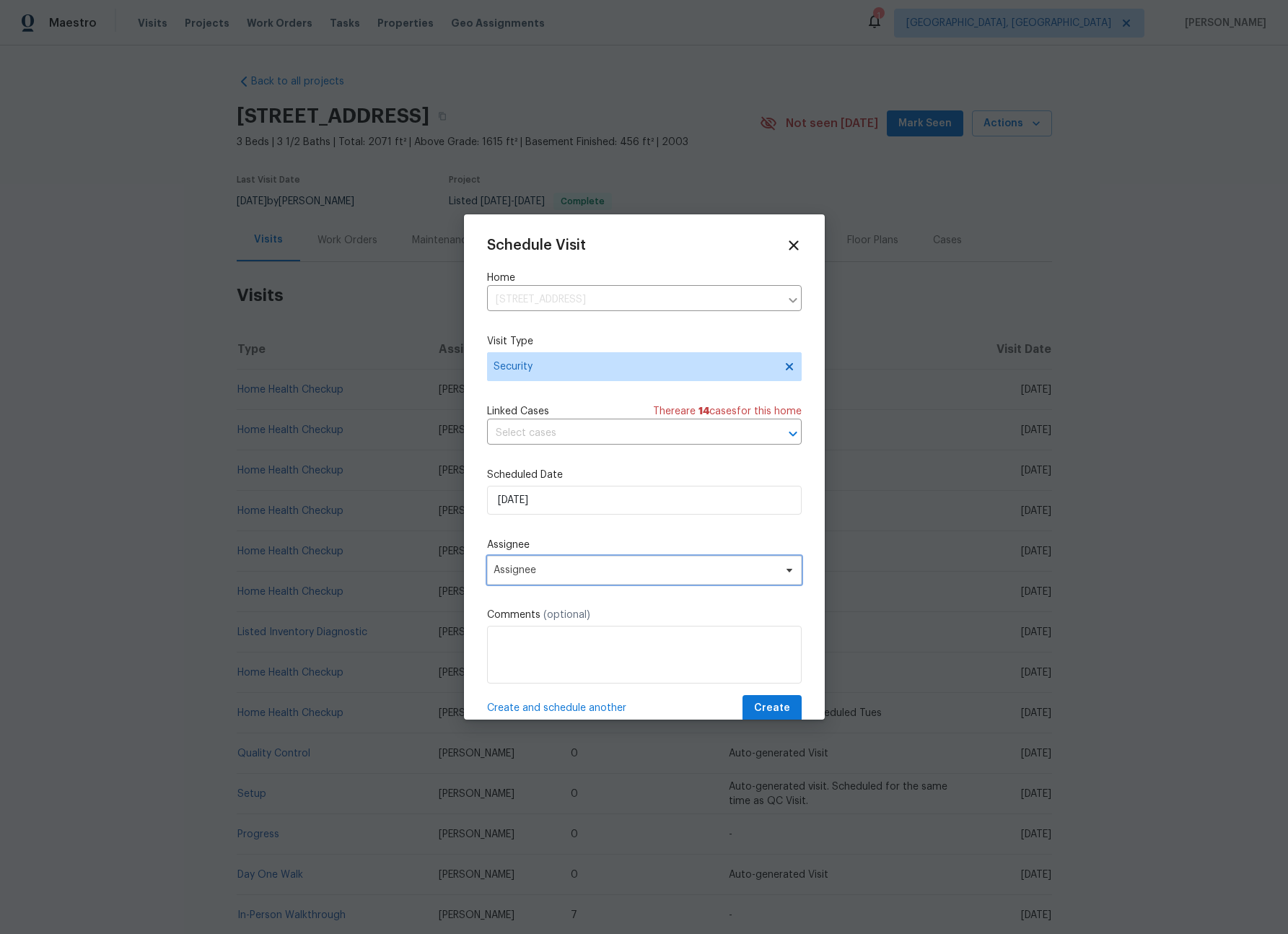
click at [550, 574] on span "Assignee" at bounding box center [635, 570] width 283 height 11
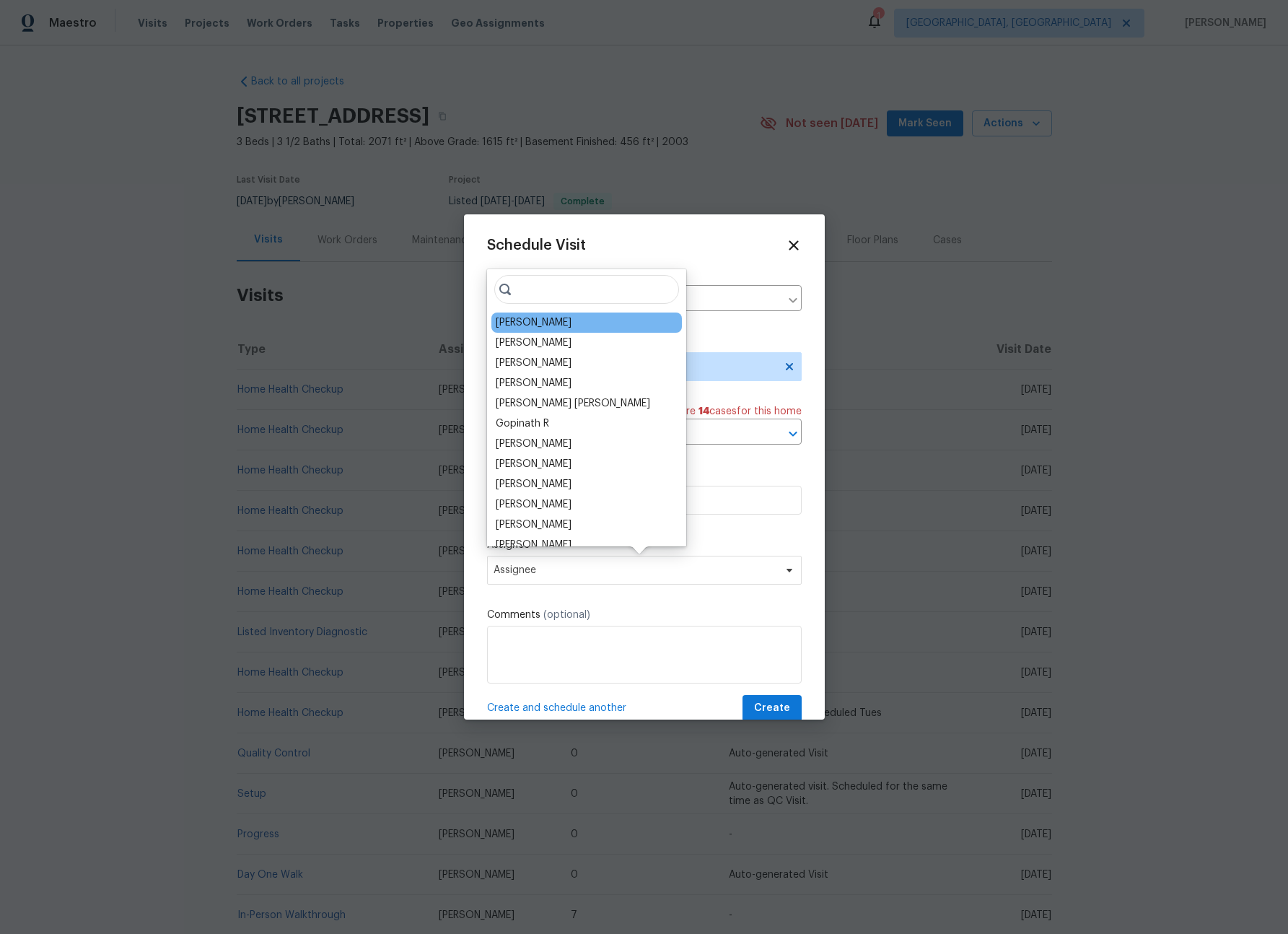
click at [532, 324] on div "[PERSON_NAME]" at bounding box center [533, 322] width 76 height 14
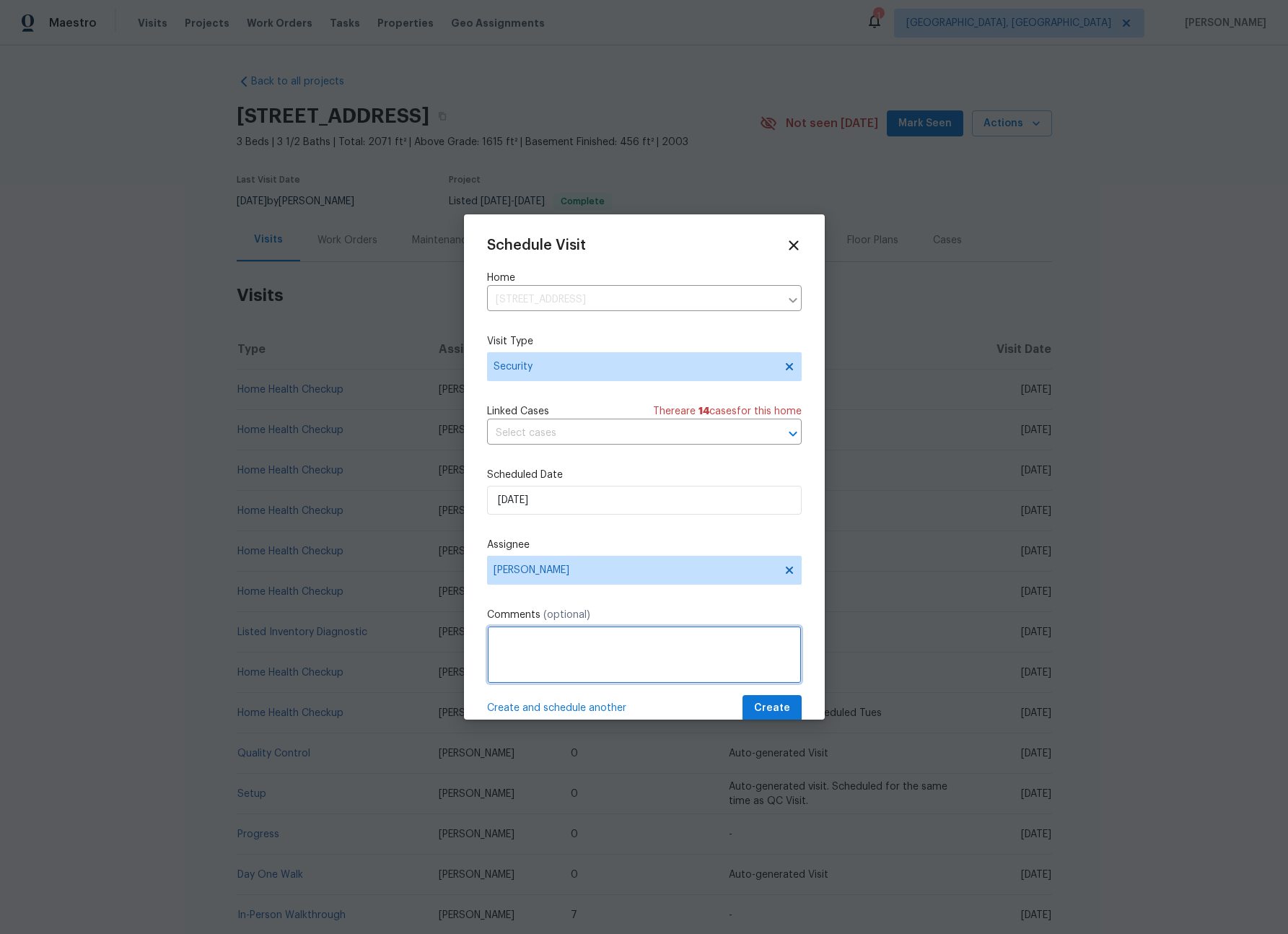
click at [538, 662] on textarea at bounding box center [644, 655] width 315 height 58
type textarea "-"
paste textarea "Rental Scammer has obtained the LB code. Please visit and change the code asap.…"
type textarea "Rental Scammer has obtained the LB code. Please visit and change the code asap.…"
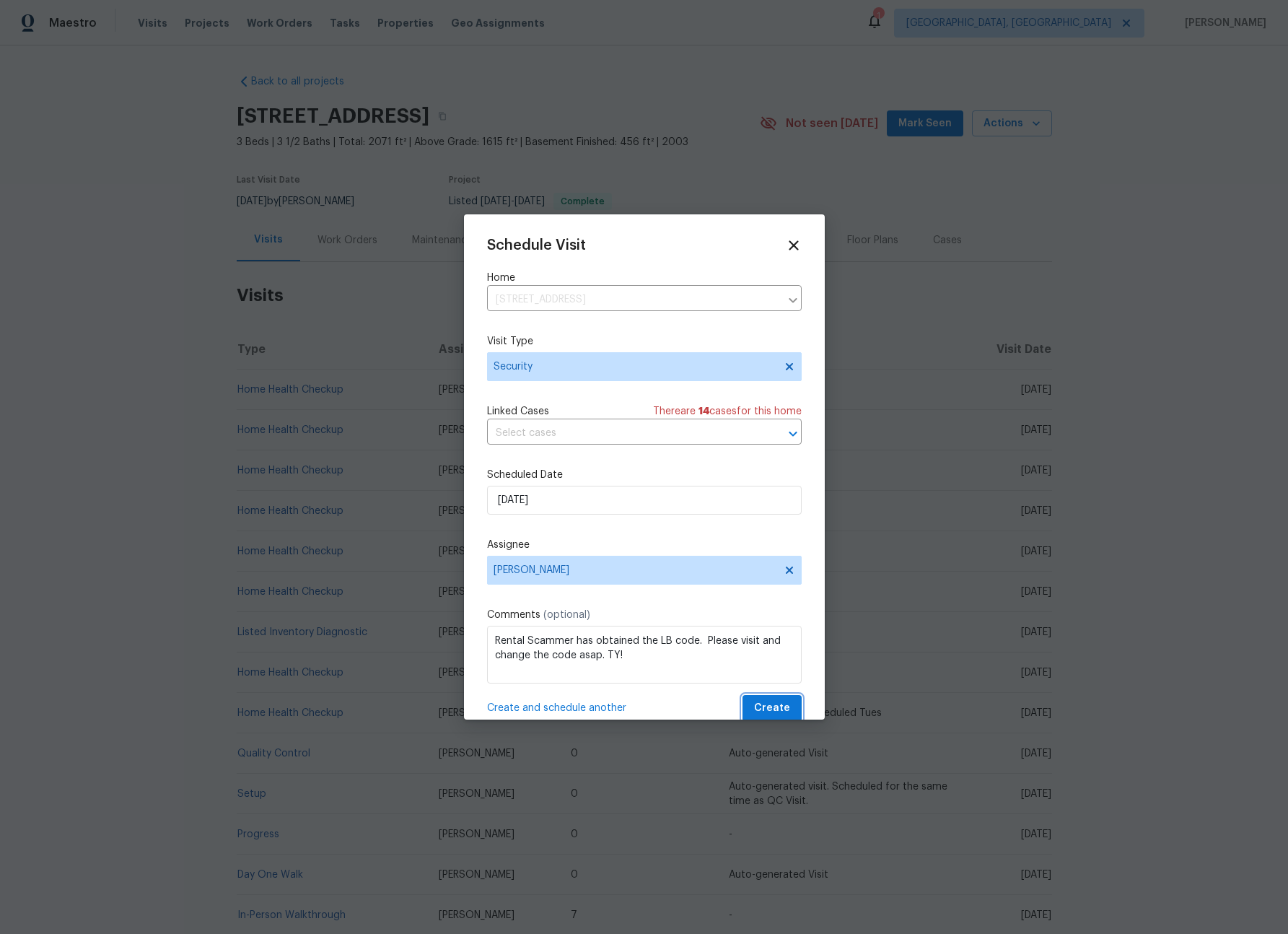
scroll to position [3, 0]
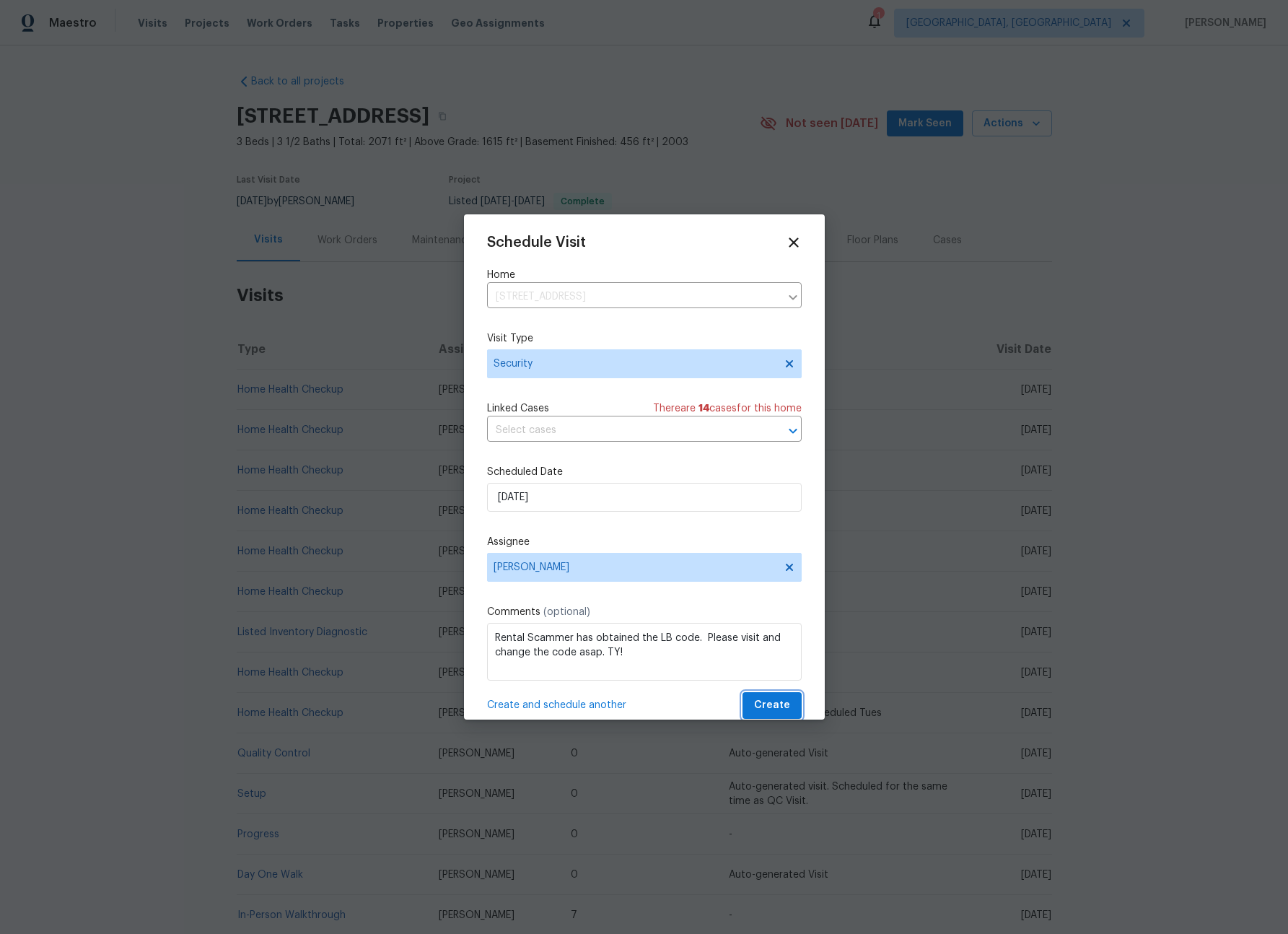
click at [743, 692] on button "Create" at bounding box center [771, 705] width 59 height 27
